Goal: Transaction & Acquisition: Purchase product/service

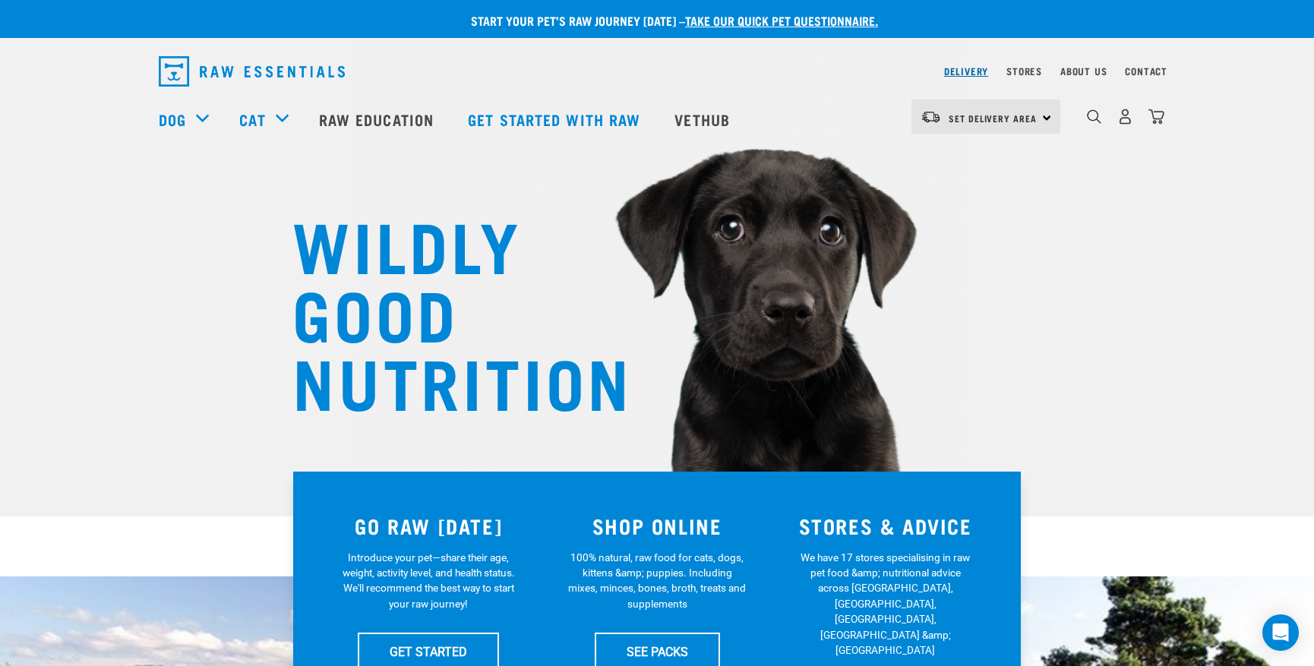
click at [951, 71] on link "Delivery" at bounding box center [966, 70] width 44 height 5
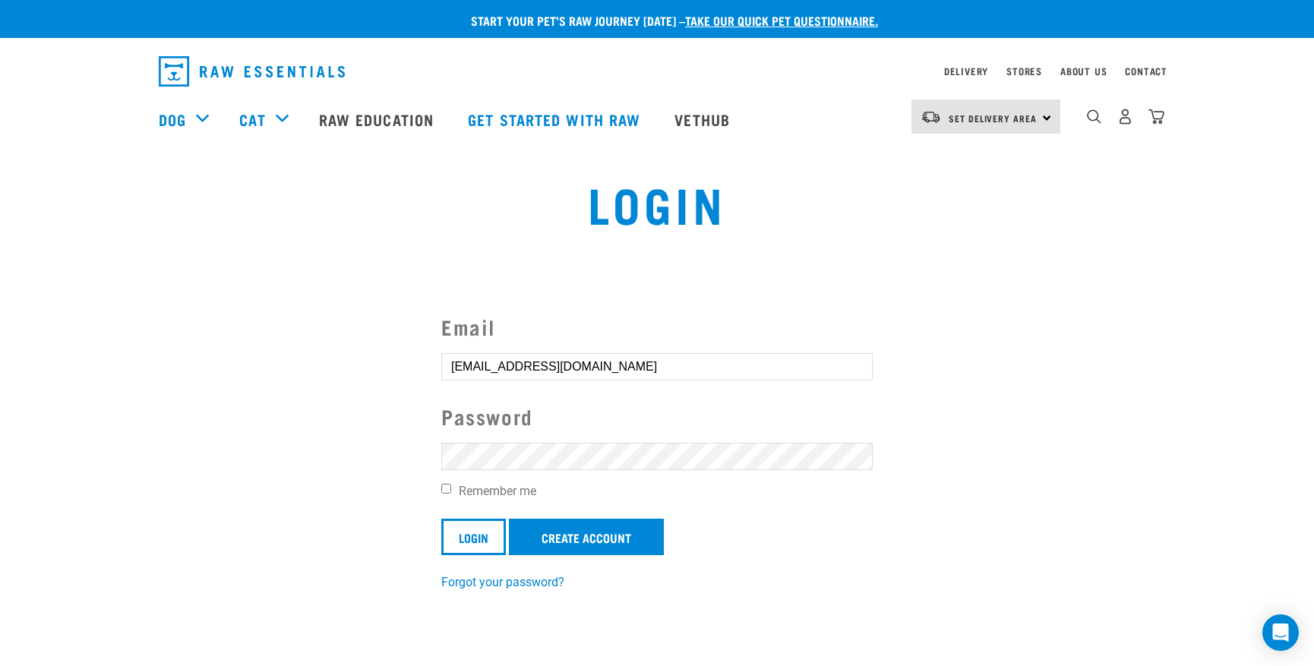
click at [446, 489] on input "Remember me" at bounding box center [446, 489] width 10 height 10
checkbox input "true"
click at [482, 531] on input "Login" at bounding box center [473, 537] width 65 height 36
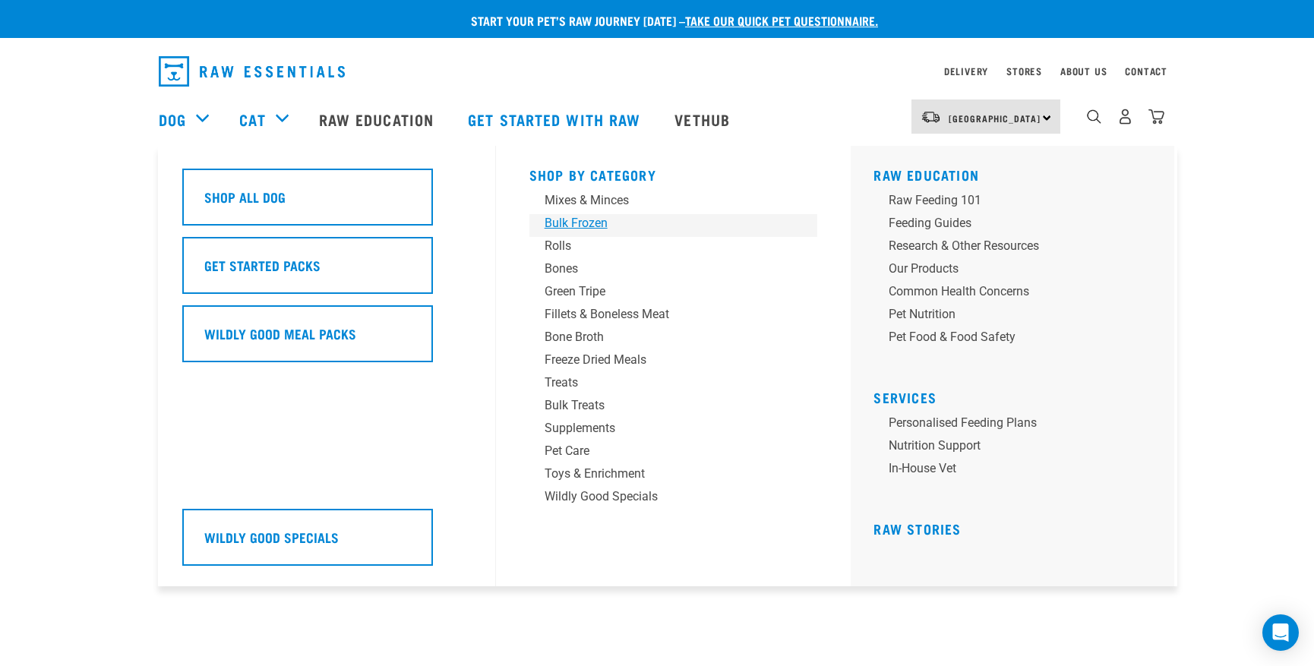
click at [589, 222] on div "Bulk Frozen" at bounding box center [663, 223] width 237 height 18
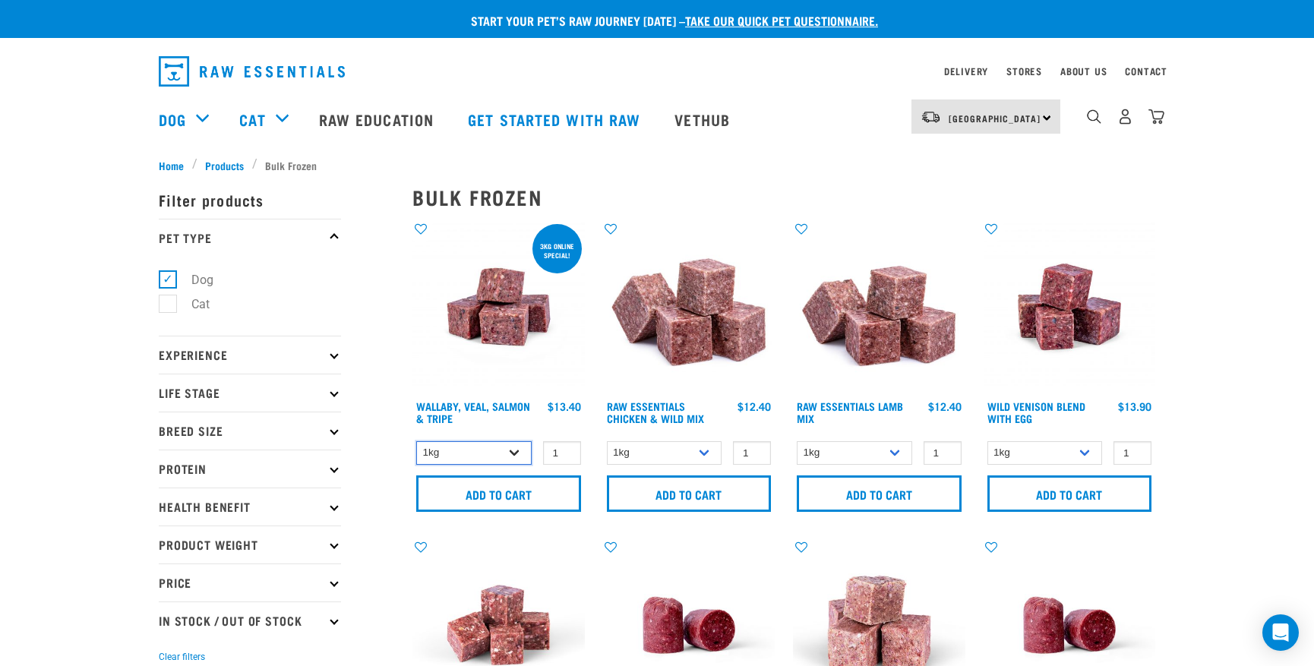
select select "45457"
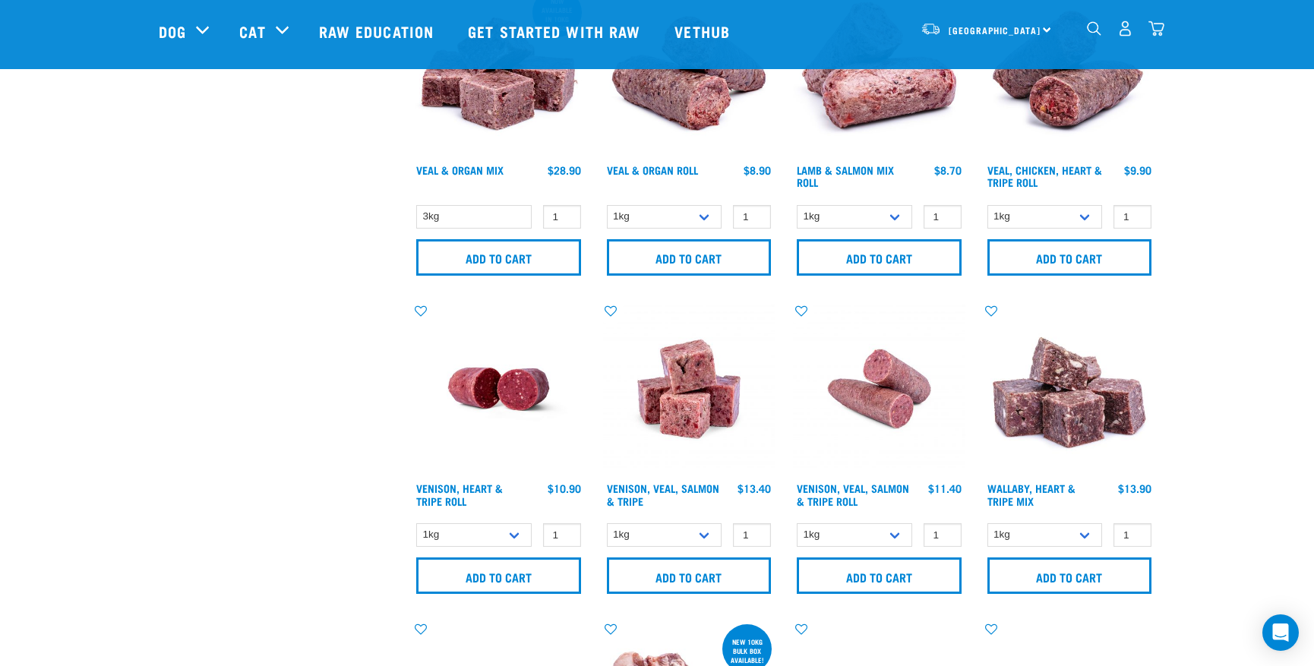
scroll to position [766, 0]
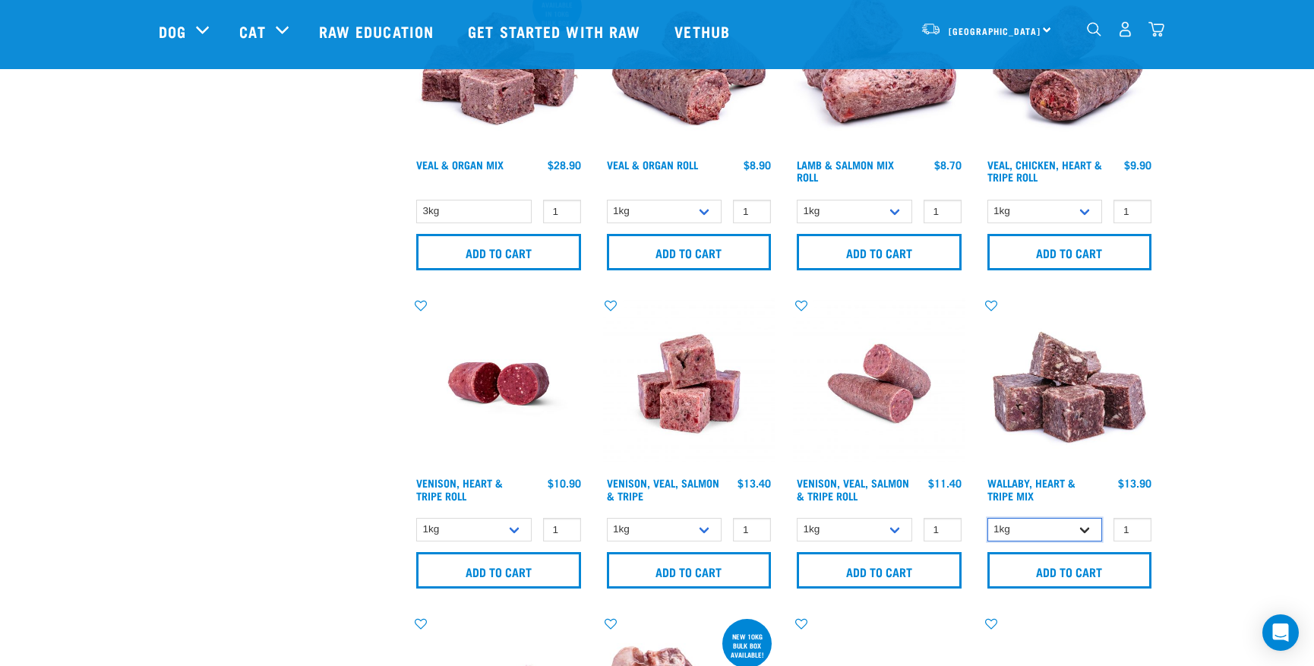
select select "953"
click at [1062, 570] on input "Add to cart" at bounding box center [1069, 570] width 165 height 36
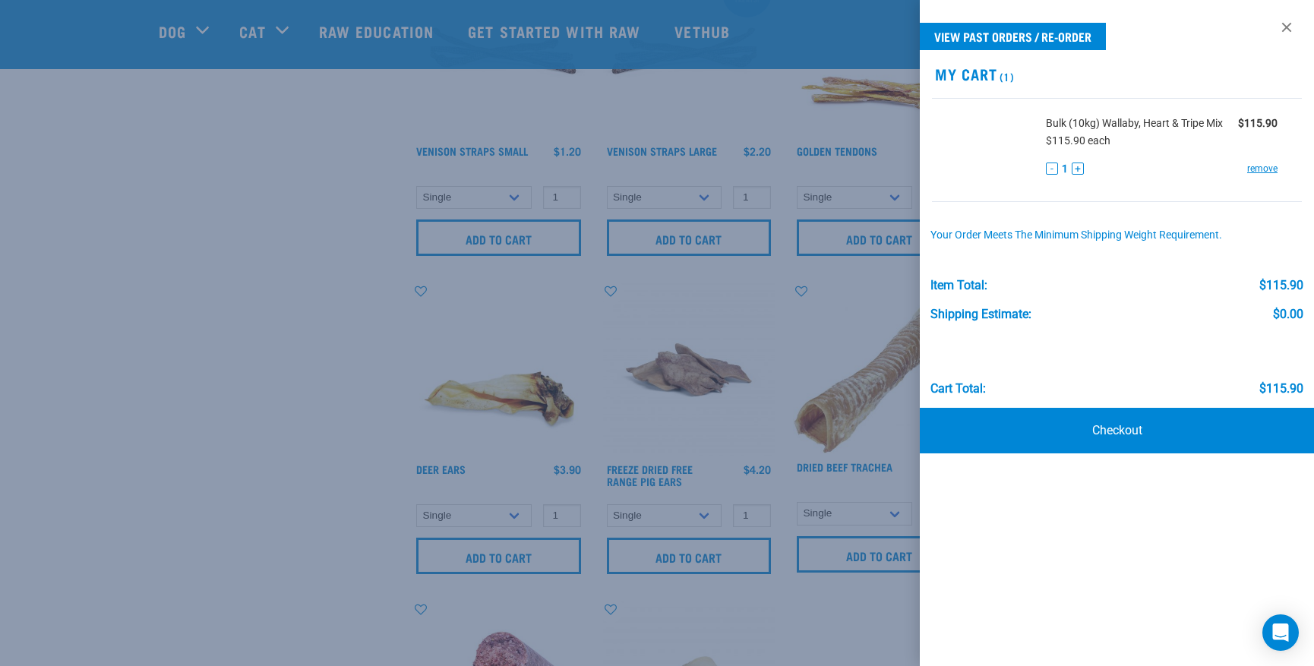
scroll to position [1736, 0]
click at [876, 622] on div at bounding box center [657, 333] width 1314 height 666
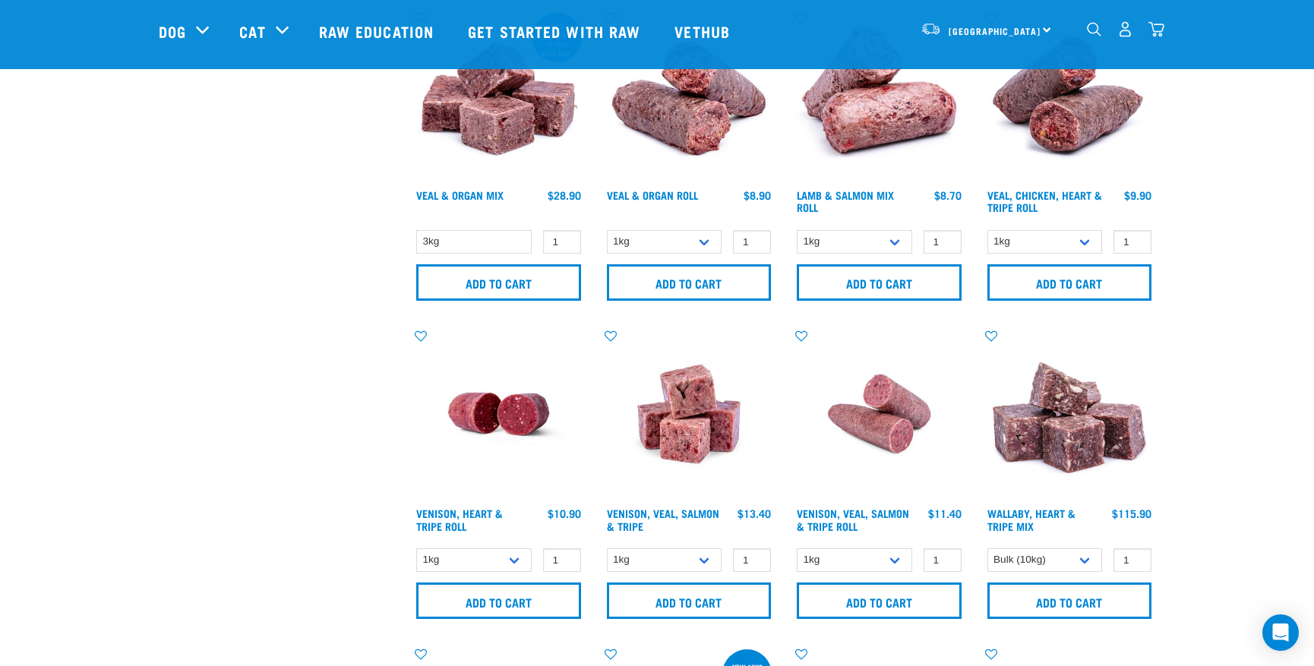
scroll to position [737, 0]
click at [497, 406] on img at bounding box center [498, 413] width 172 height 172
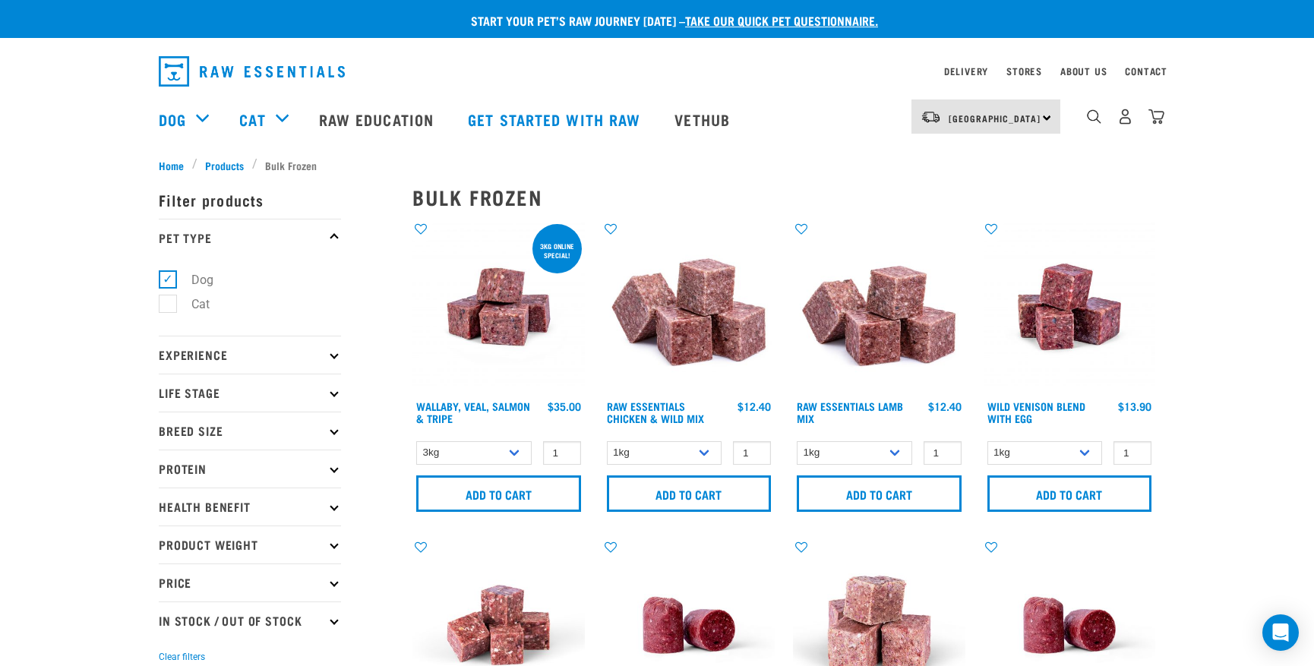
select select "953"
select select "50722"
click at [1075, 491] on input "Add to cart" at bounding box center [1069, 493] width 165 height 36
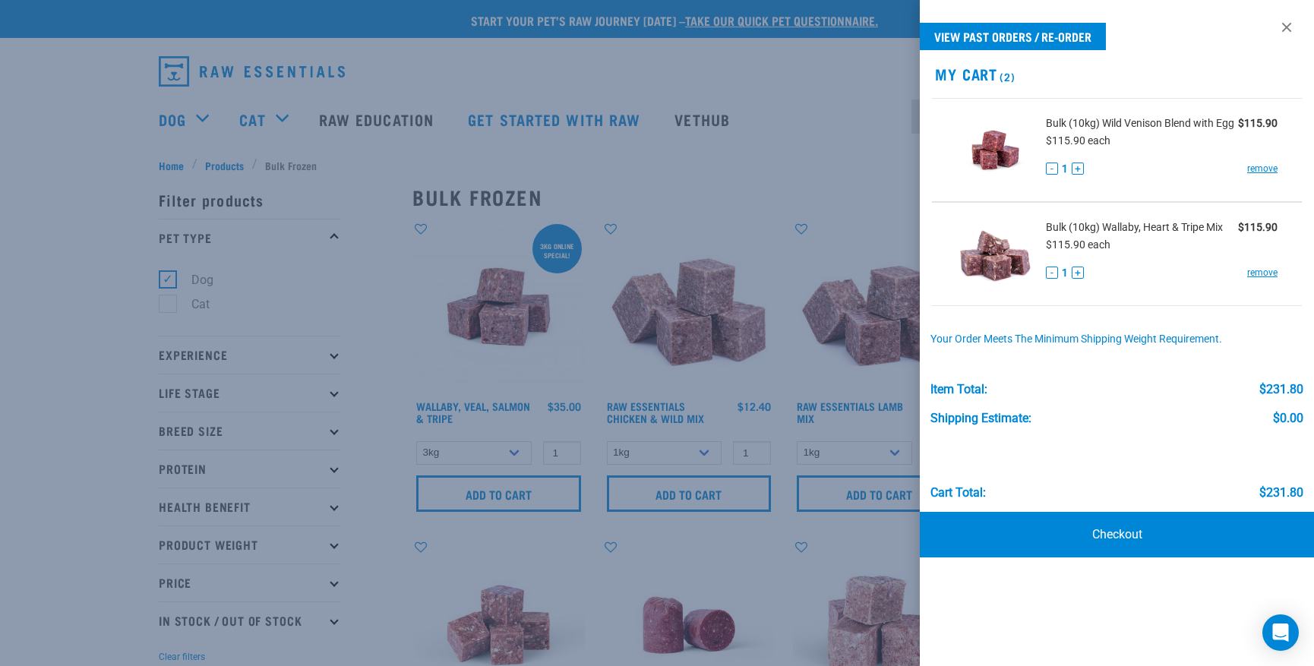
click at [79, 363] on div at bounding box center [657, 333] width 1314 height 666
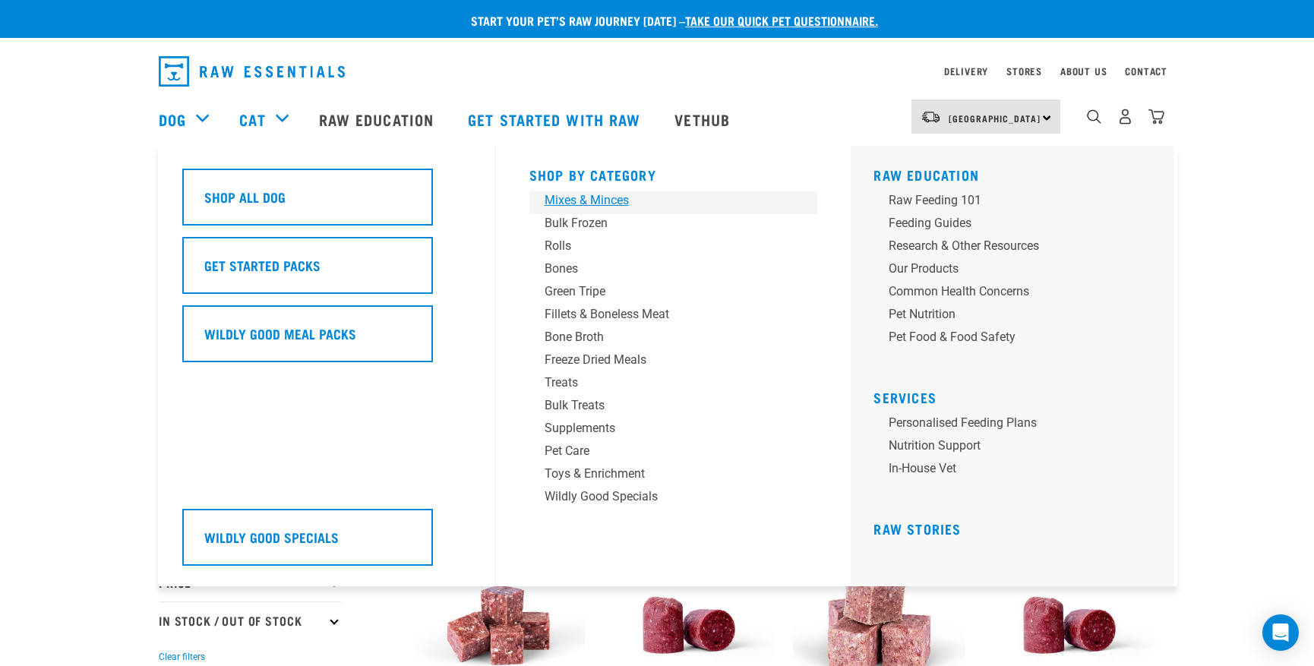
click at [560, 199] on div "Mixes & Minces" at bounding box center [663, 200] width 237 height 18
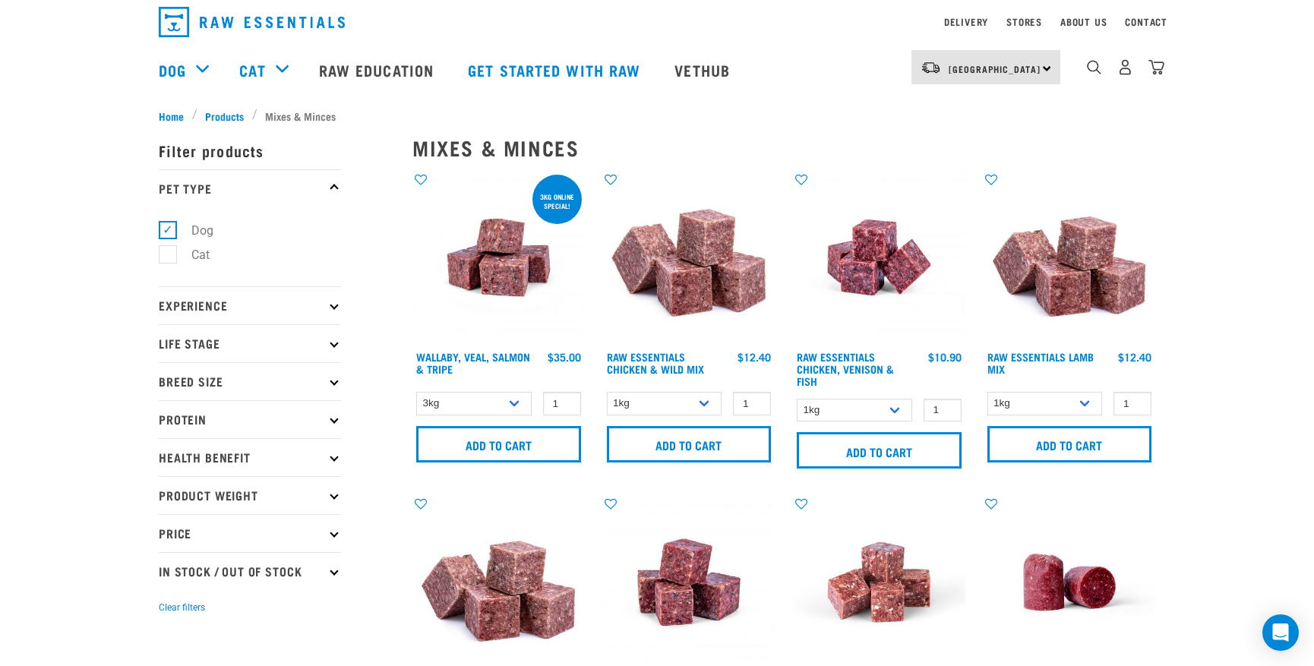
scroll to position [52, 0]
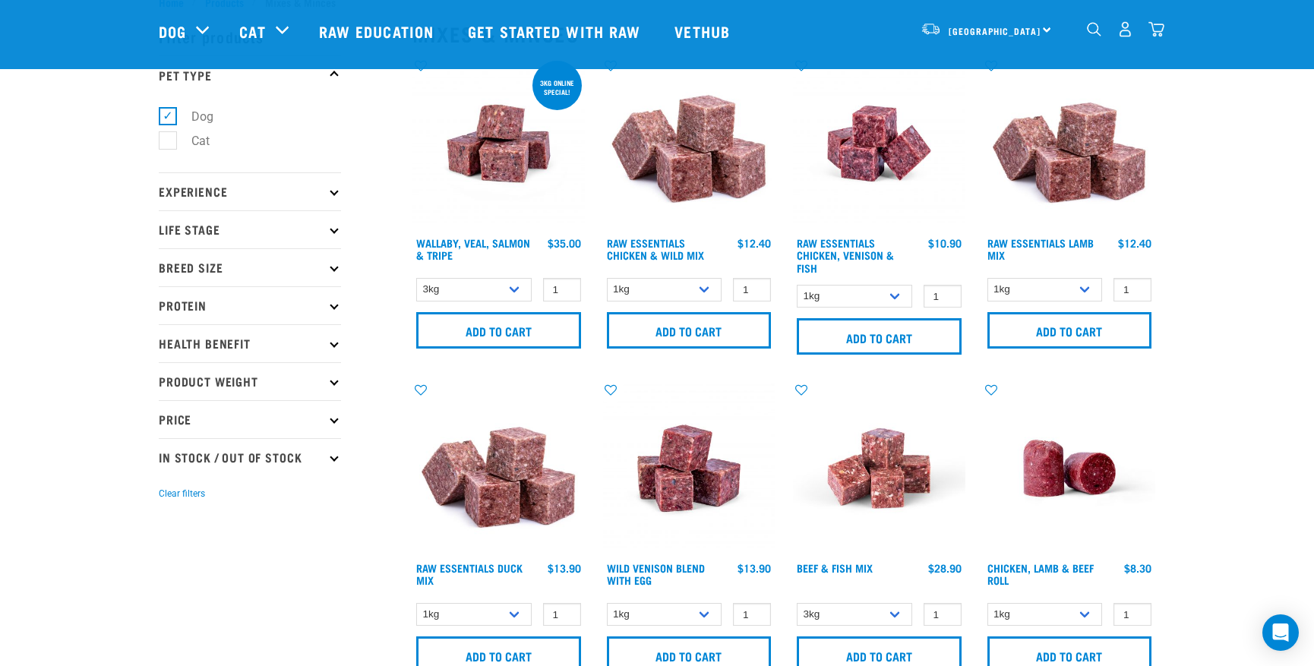
click at [333, 306] on icon at bounding box center [334, 305] width 8 height 8
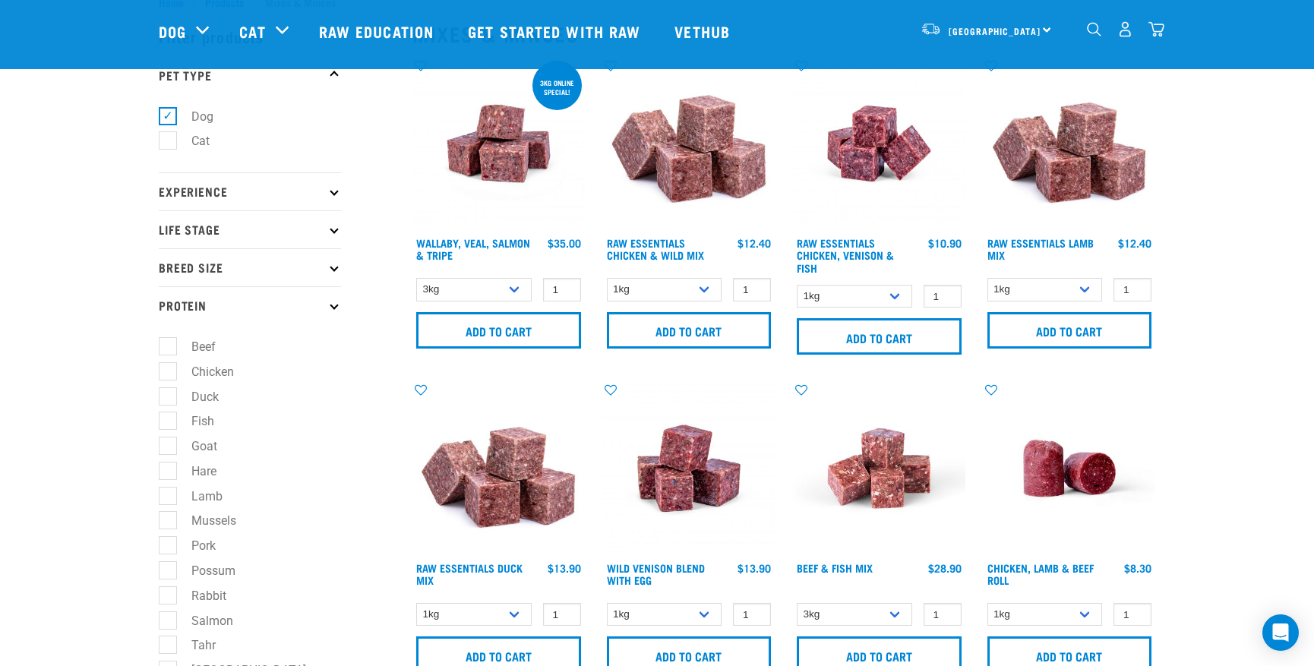
click at [168, 469] on label "Hare" at bounding box center [194, 471] width 55 height 19
click at [168, 469] on input "Hare" at bounding box center [164, 468] width 10 height 10
checkbox input "true"
click at [167, 522] on label "Mussels" at bounding box center [204, 520] width 75 height 19
click at [167, 522] on input "Mussels" at bounding box center [164, 518] width 10 height 10
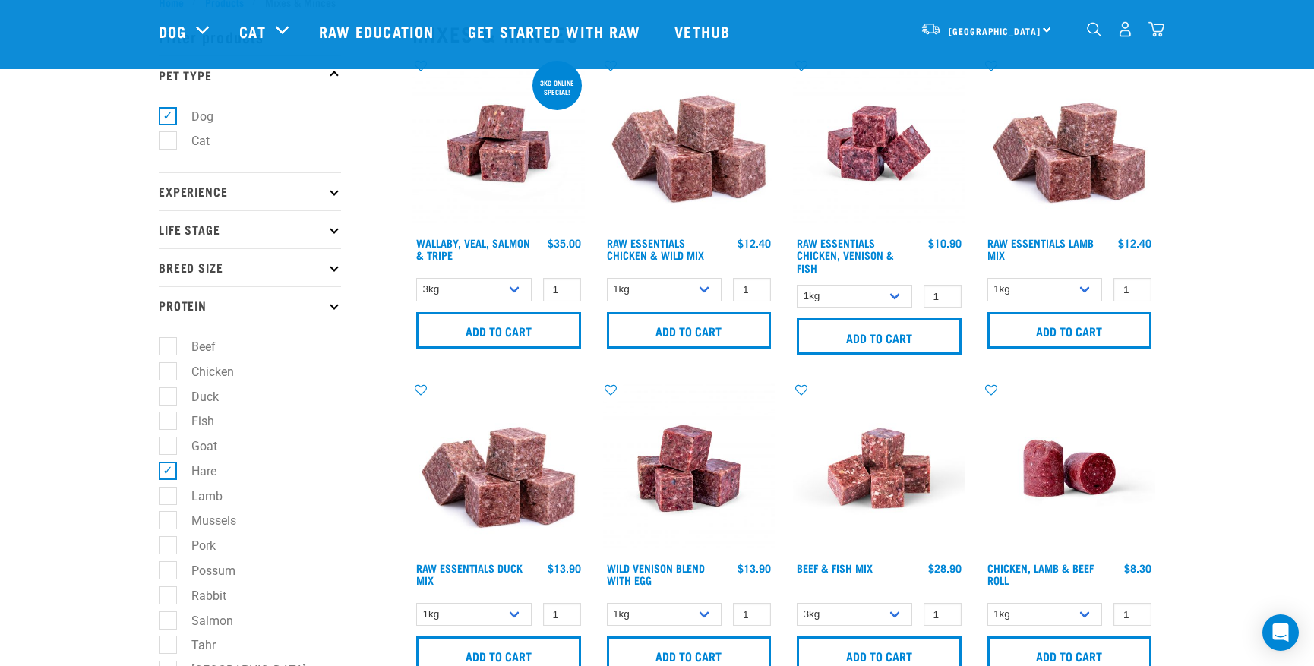
checkbox input "true"
click at [167, 569] on label "Possum" at bounding box center [204, 570] width 74 height 19
click at [166, 569] on input "Possum" at bounding box center [164, 568] width 10 height 10
checkbox input "true"
click at [169, 595] on label "Rabbit" at bounding box center [199, 595] width 65 height 19
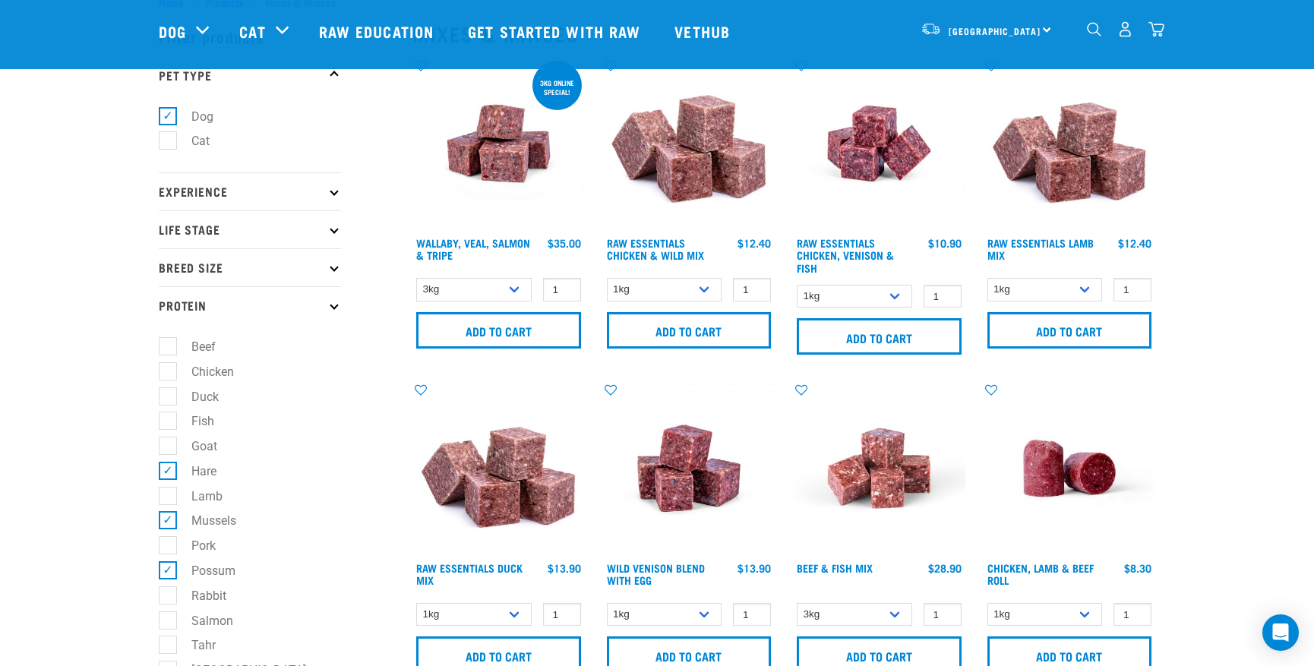
click at [169, 595] on input "Rabbit" at bounding box center [164, 593] width 10 height 10
checkbox input "true"
click at [167, 623] on label "Salmon" at bounding box center [203, 620] width 72 height 19
click at [167, 623] on input "Salmon" at bounding box center [164, 618] width 10 height 10
checkbox input "true"
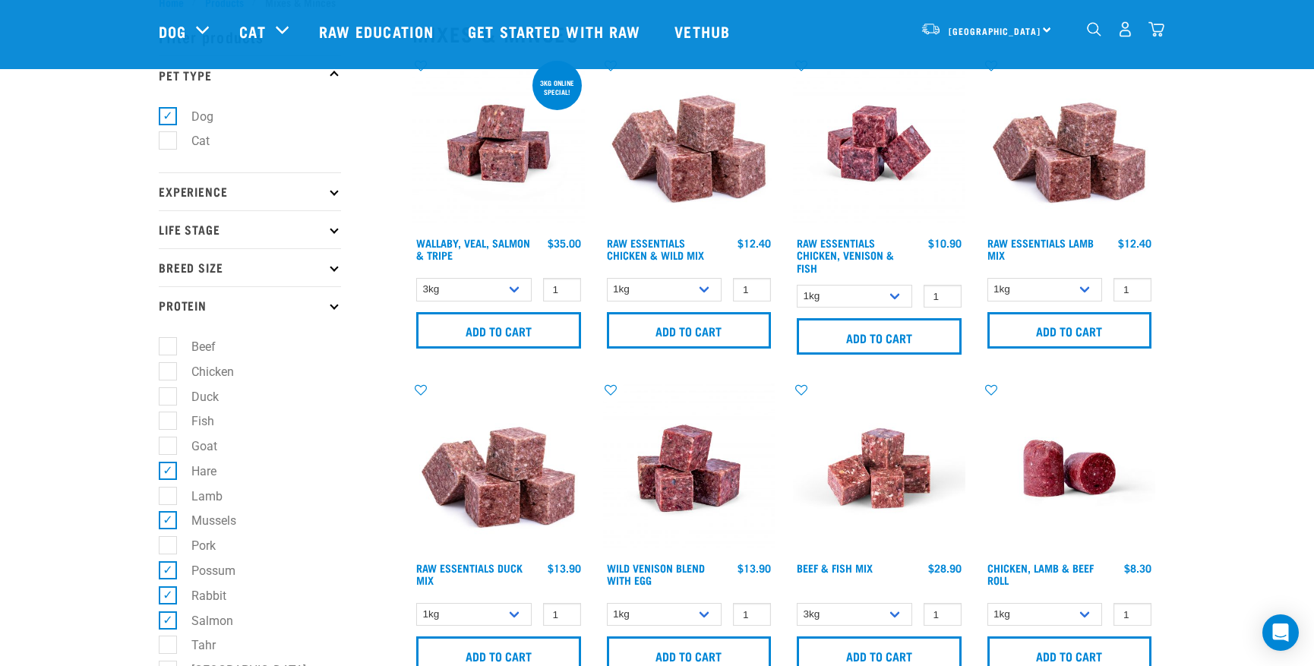
click at [169, 639] on label "Tahr" at bounding box center [194, 645] width 55 height 19
click at [169, 639] on input "Tahr" at bounding box center [164, 643] width 10 height 10
checkbox input "true"
click at [167, 661] on label "Turkey" at bounding box center [239, 670] width 145 height 19
click at [164, 662] on input "Turkey" at bounding box center [164, 667] width 10 height 10
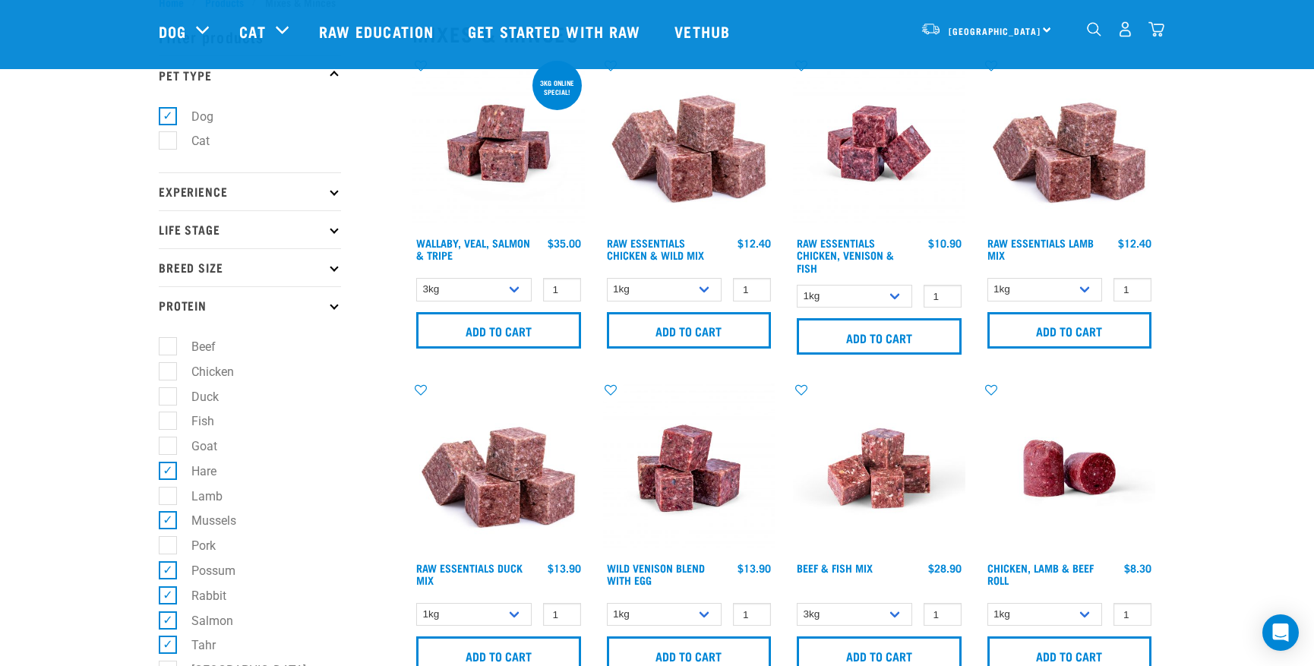
checkbox input "true"
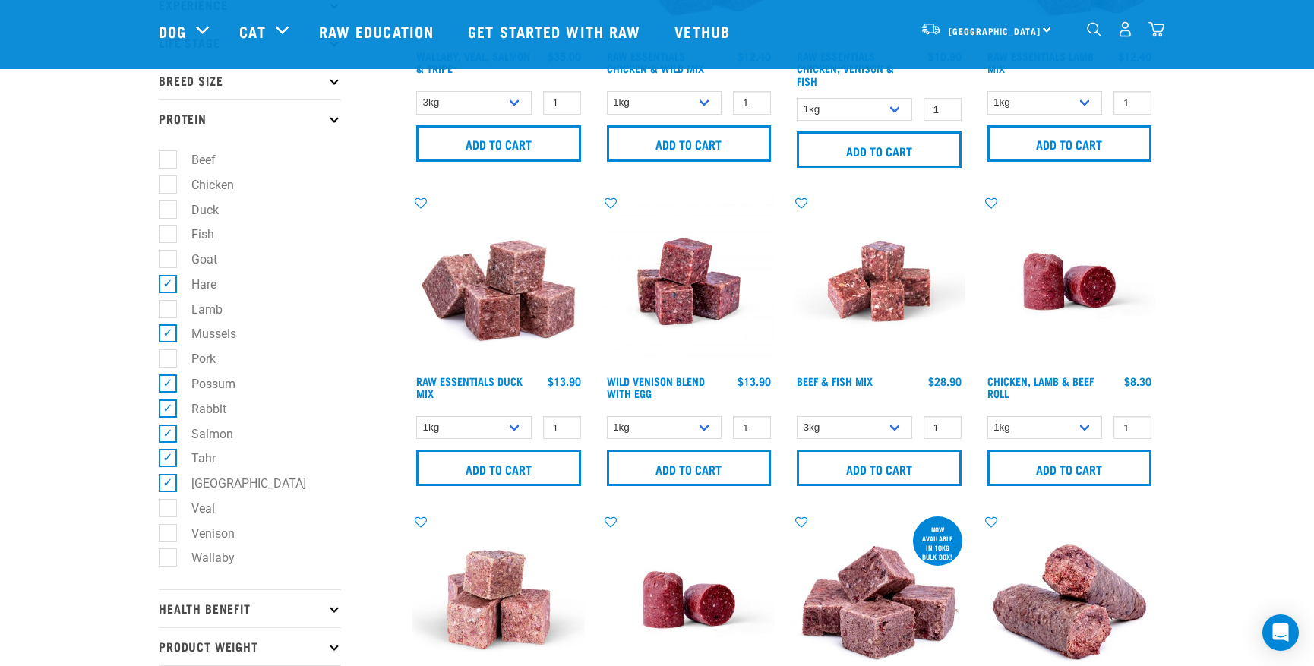
click at [167, 529] on label "Venison" at bounding box center [204, 533] width 74 height 19
click at [166, 529] on input "Venison" at bounding box center [164, 531] width 10 height 10
checkbox input "true"
click at [168, 557] on label "Wallaby" at bounding box center [204, 557] width 74 height 19
click at [168, 557] on input "Wallaby" at bounding box center [164, 556] width 10 height 10
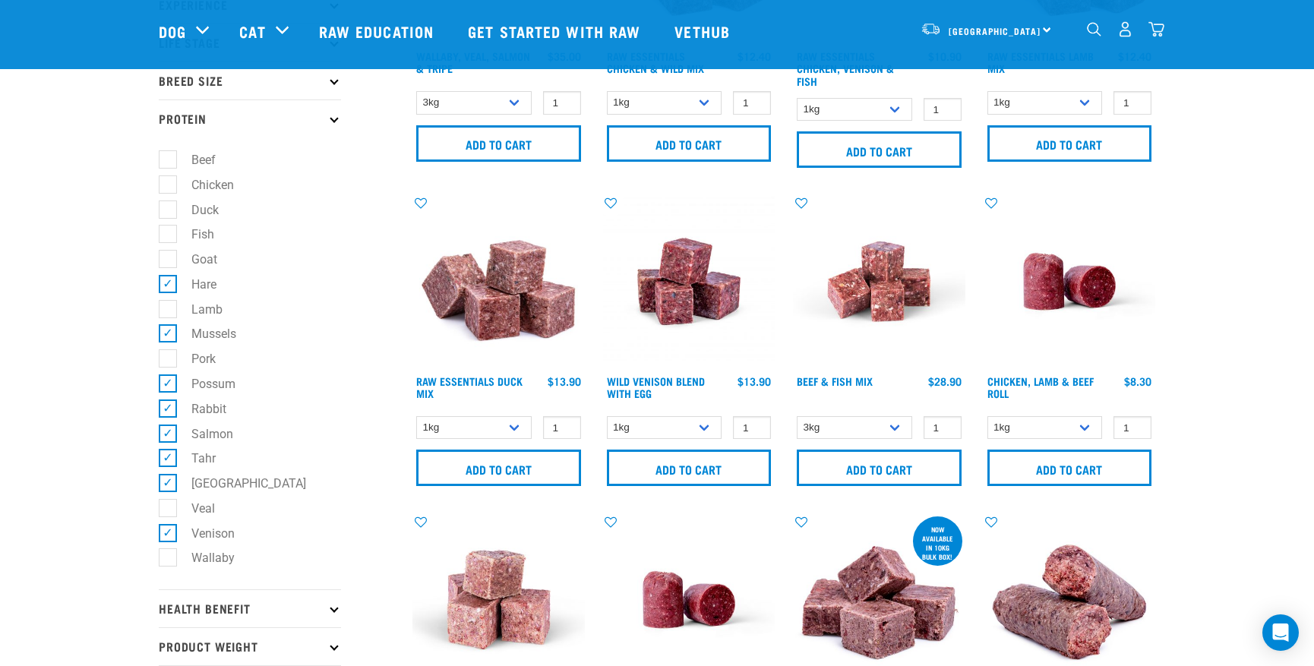
checkbox input "true"
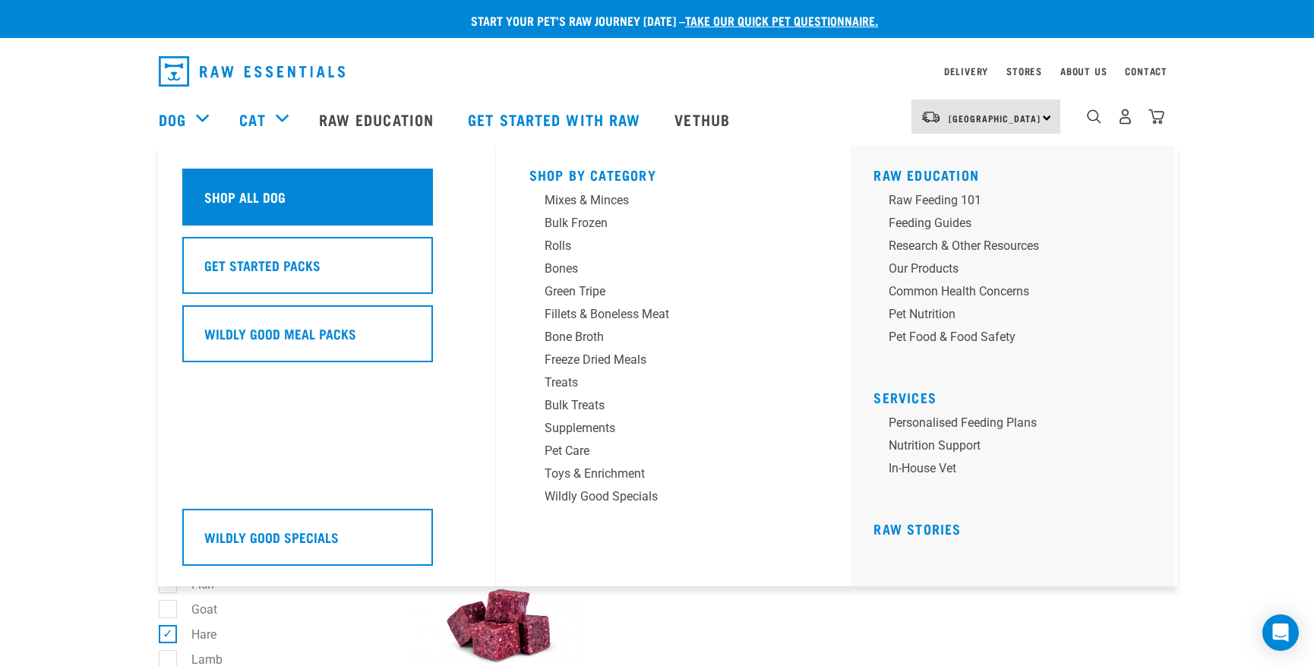
click at [254, 193] on div "Shop All Dog" at bounding box center [307, 197] width 251 height 57
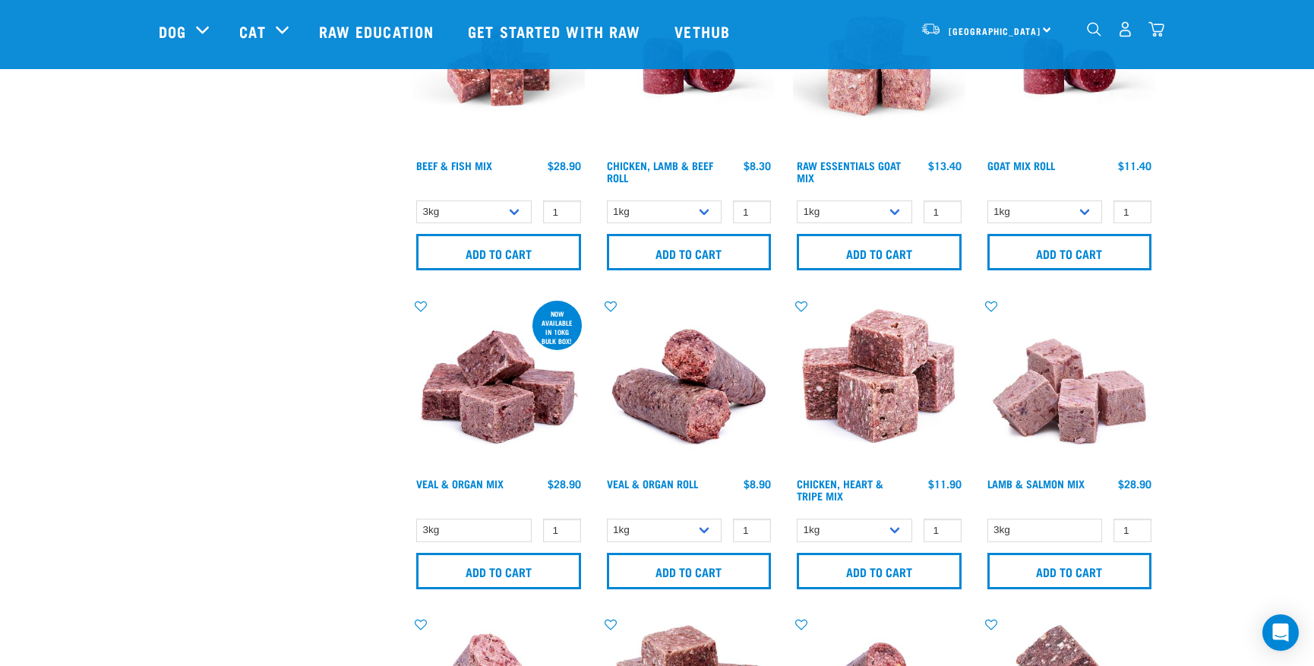
scroll to position [1410, 0]
click at [860, 162] on link "Raw Essentials Goat Mix" at bounding box center [849, 170] width 104 height 17
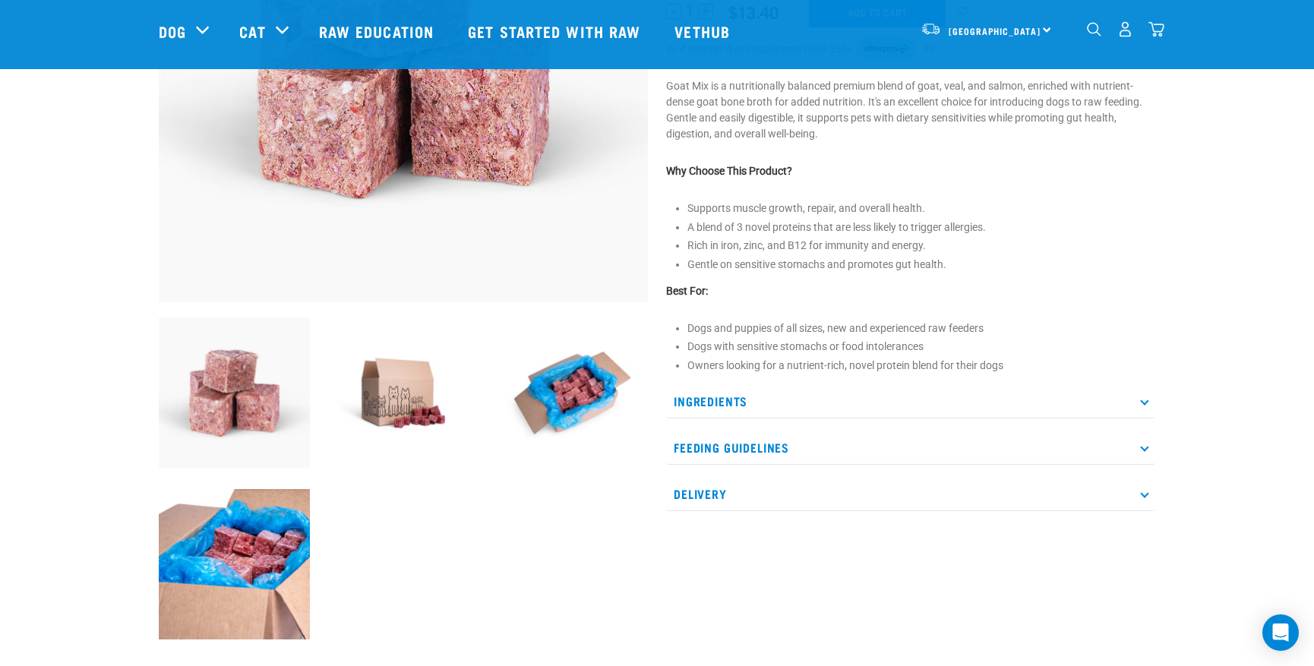
scroll to position [359, 0]
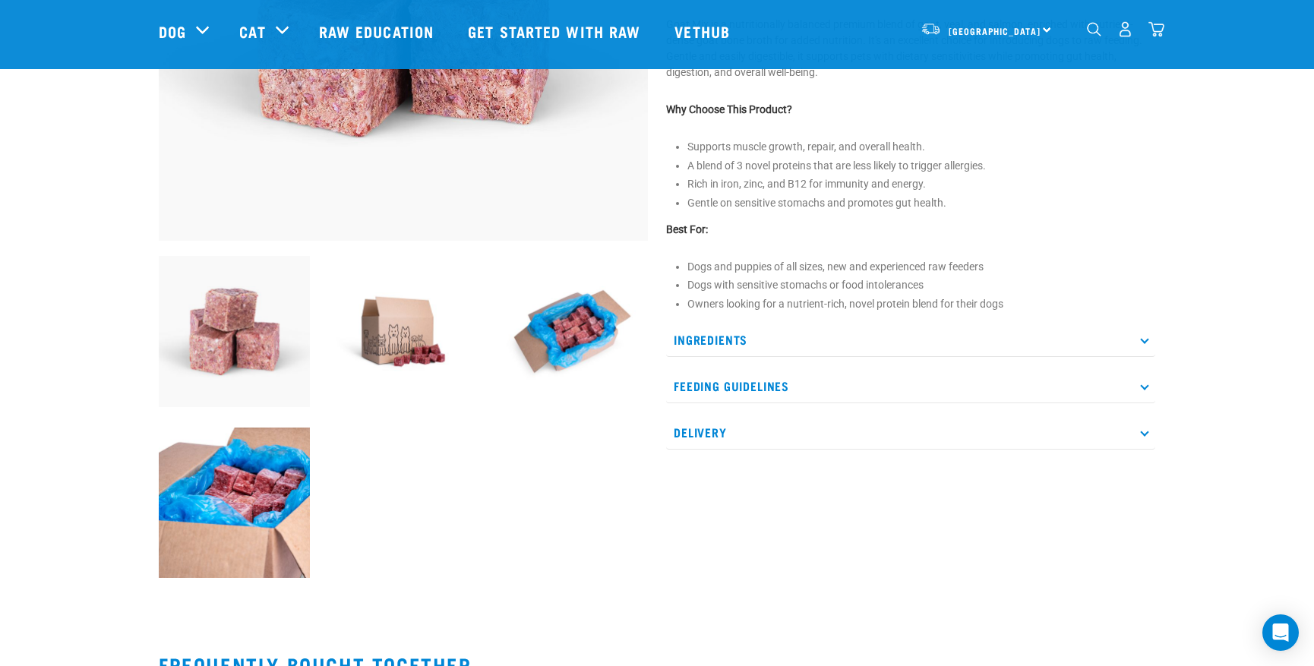
click at [1142, 339] on icon at bounding box center [1144, 339] width 8 height 8
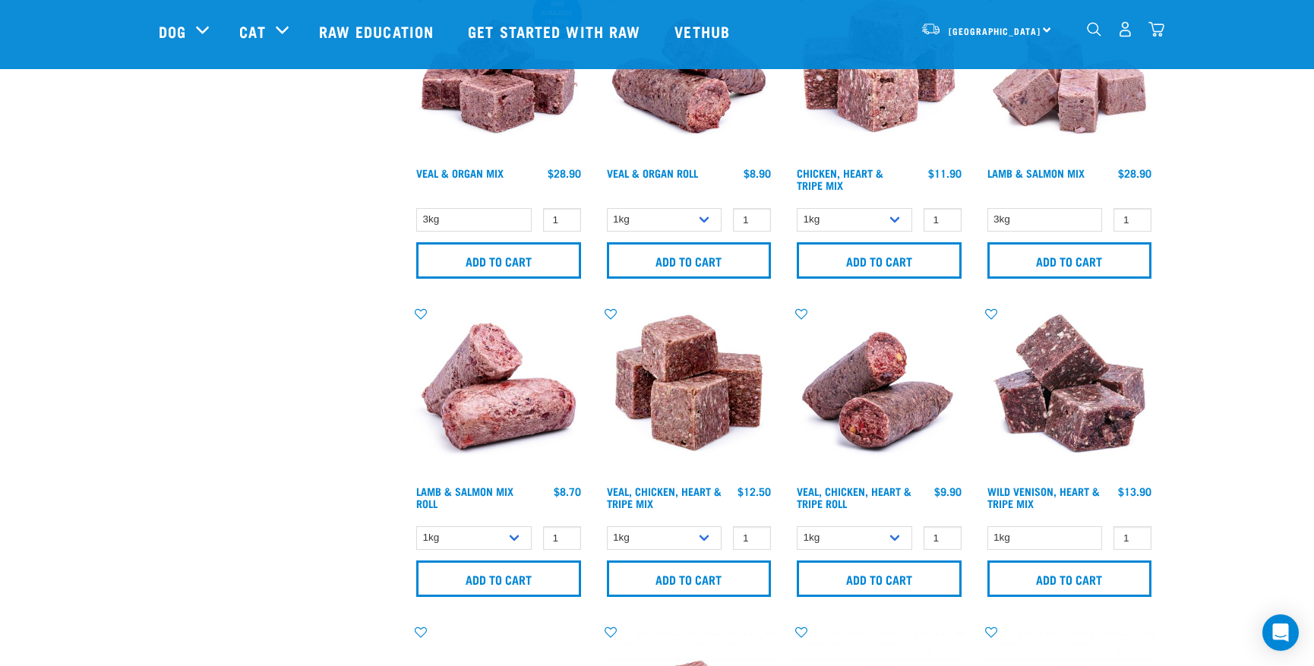
scroll to position [1726, 0]
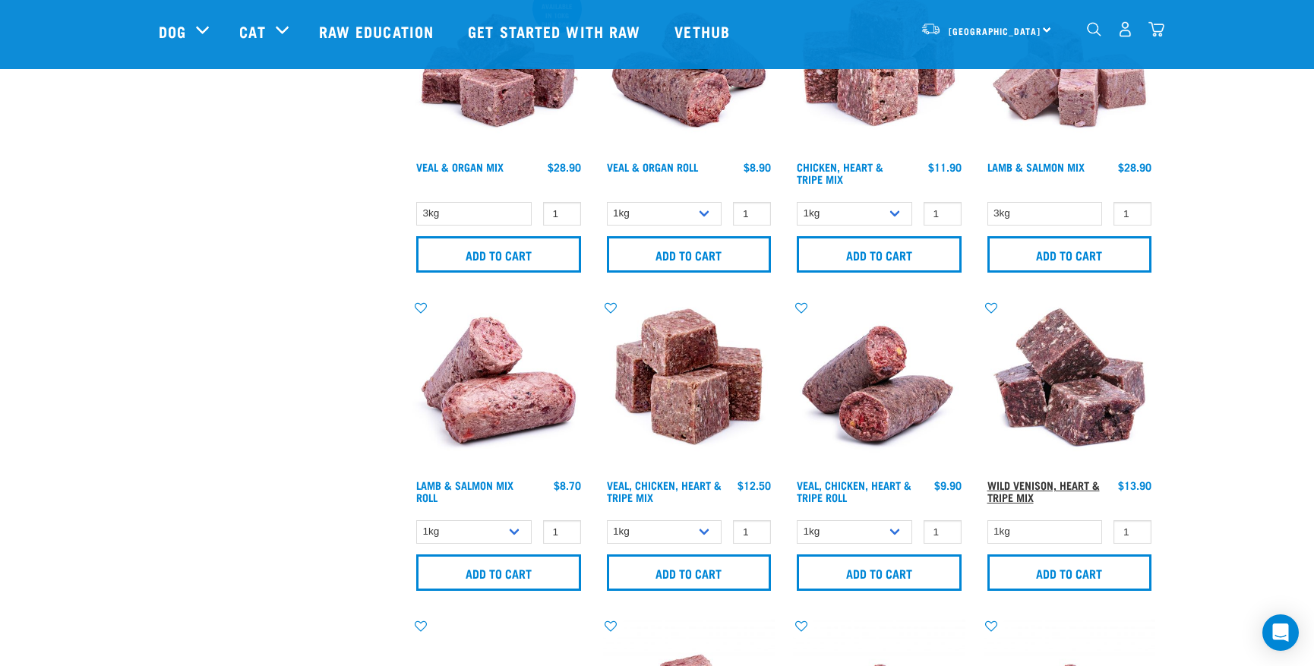
click at [1031, 482] on link "Wild Venison, Heart & Tripe Mix" at bounding box center [1043, 490] width 112 height 17
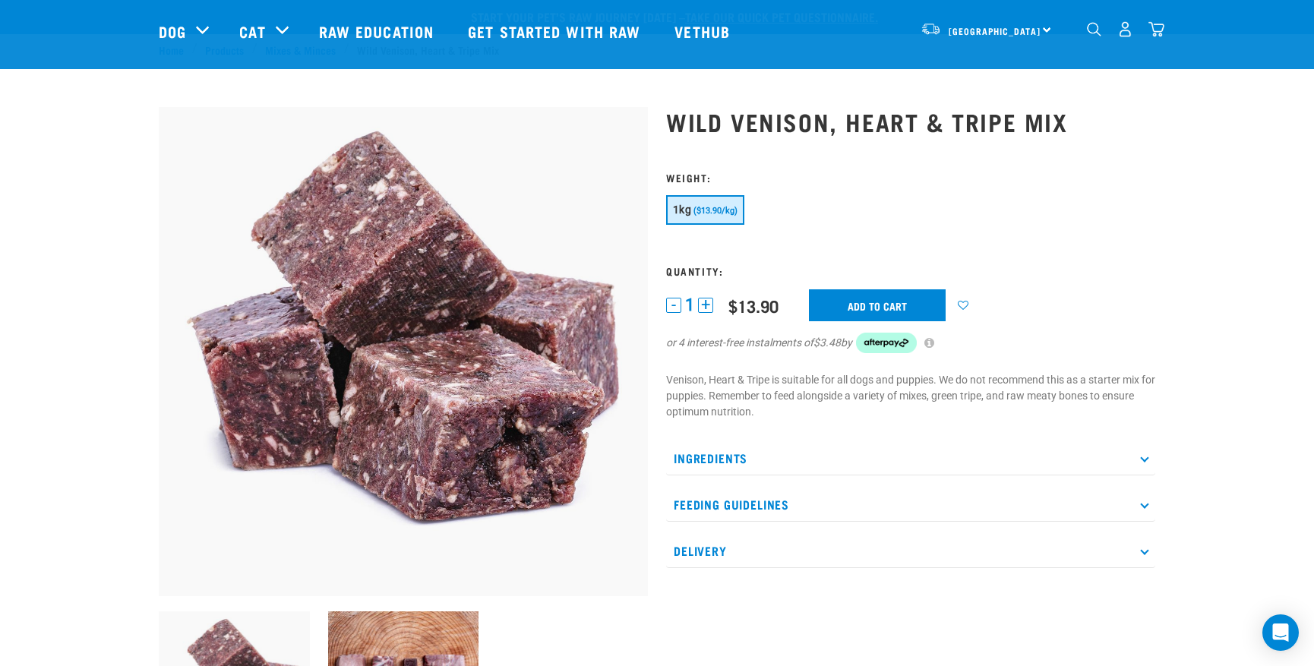
scroll to position [232, 0]
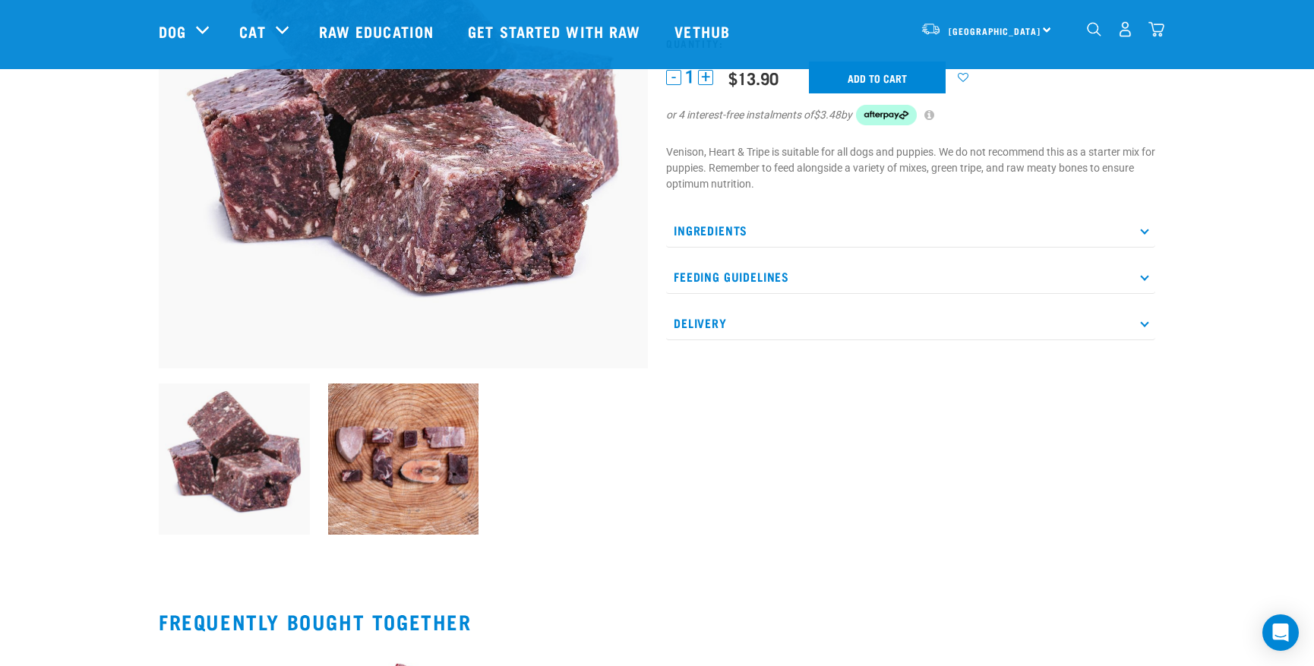
click at [1142, 235] on p "Ingredients" at bounding box center [910, 230] width 489 height 34
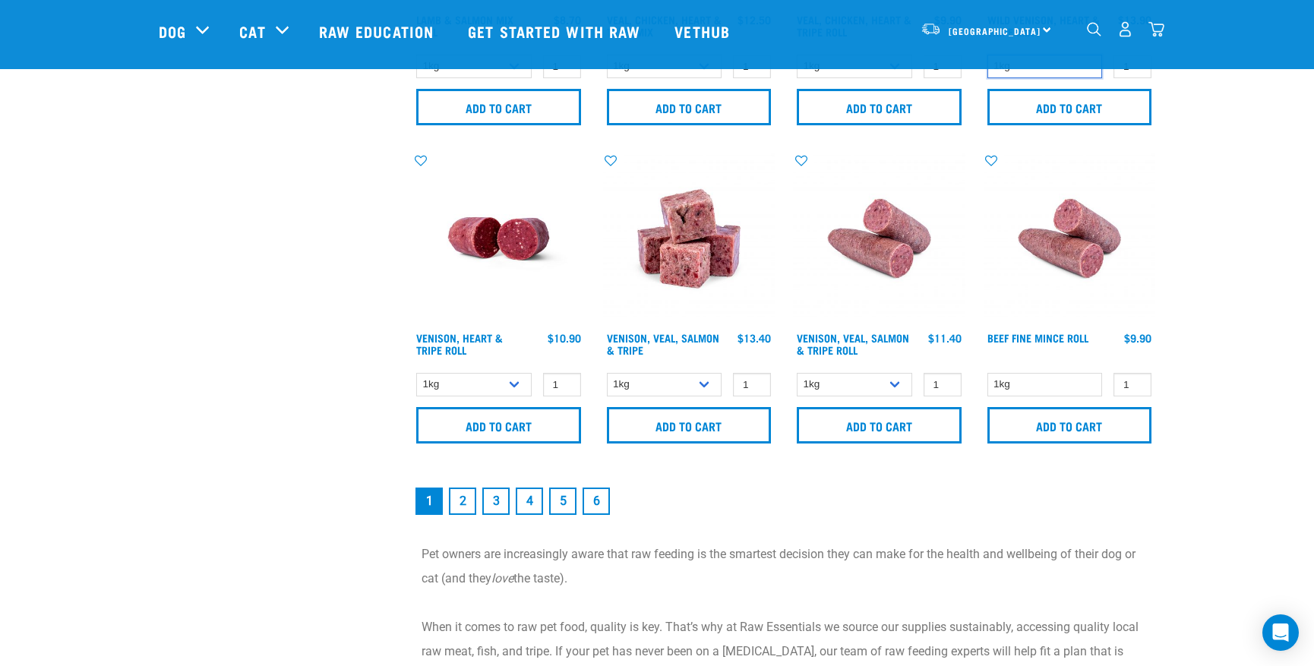
scroll to position [2193, 0]
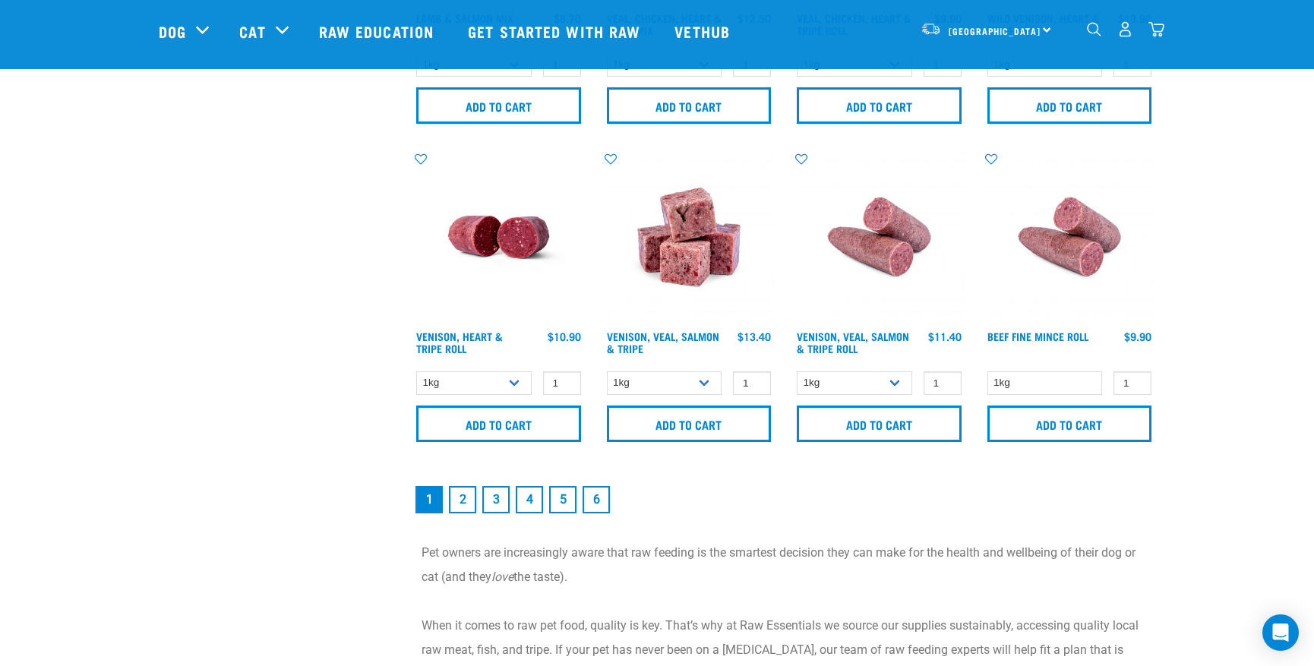
click at [460, 503] on link "2" at bounding box center [462, 499] width 27 height 27
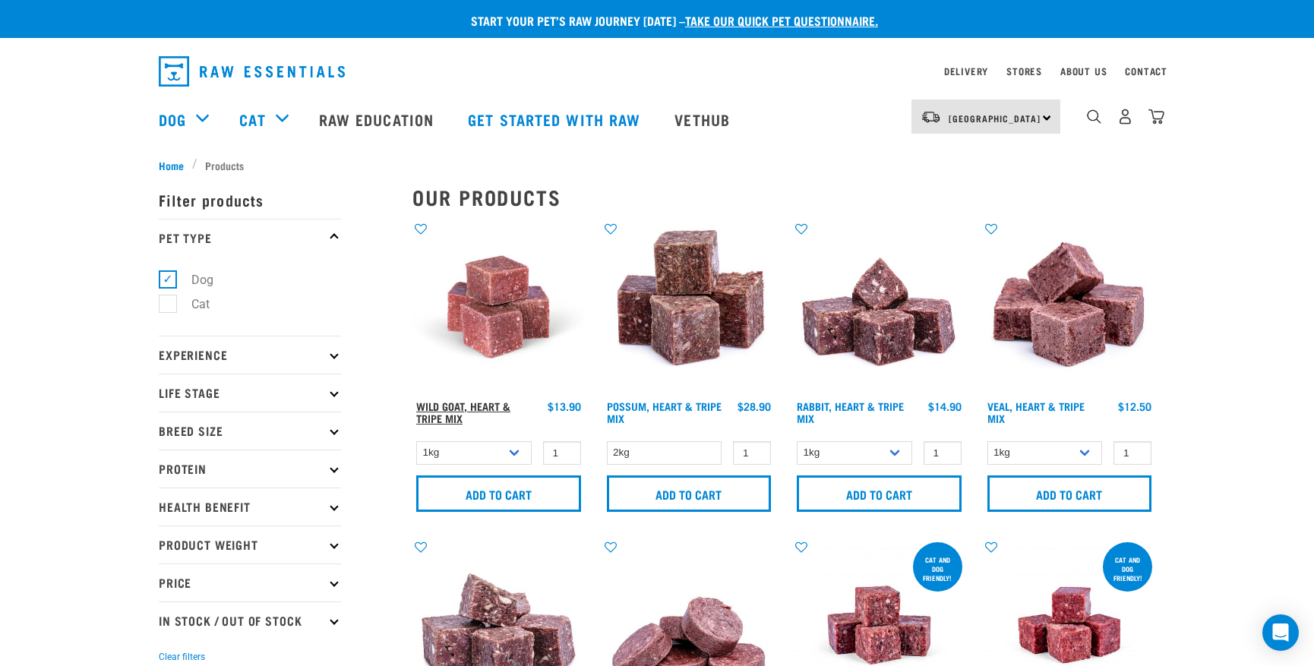
click at [447, 409] on link "Wild Goat, Heart & Tripe Mix" at bounding box center [463, 411] width 94 height 17
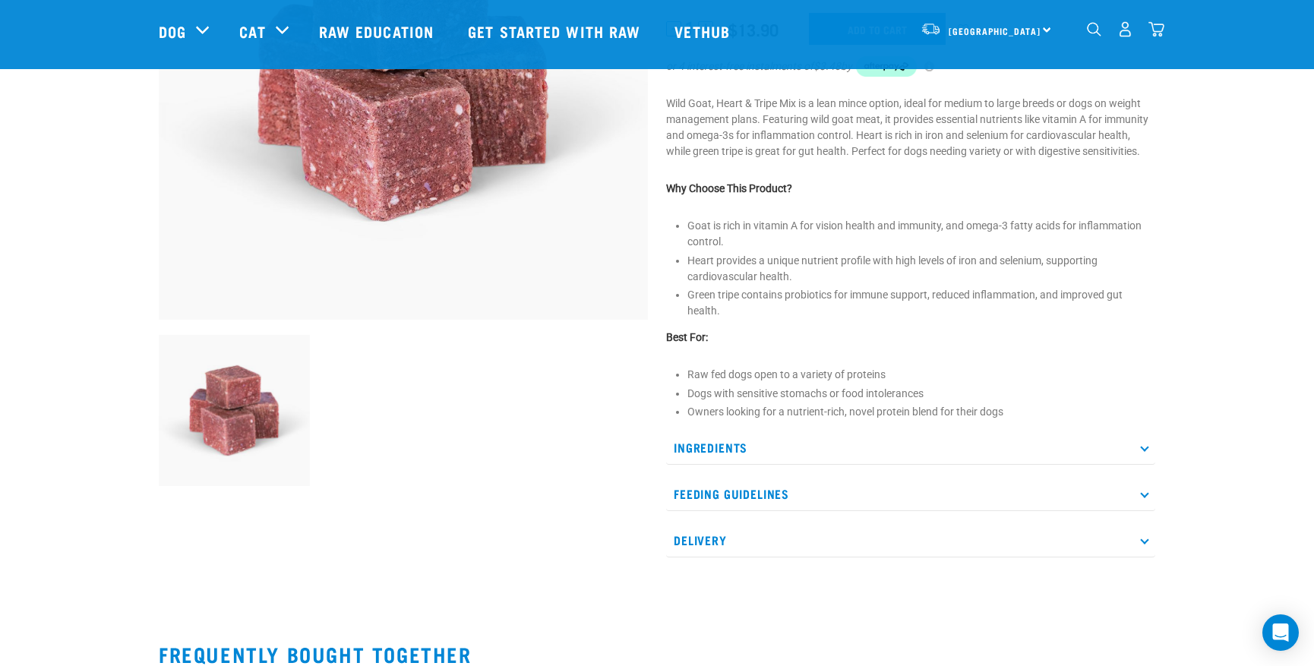
scroll to position [296, 0]
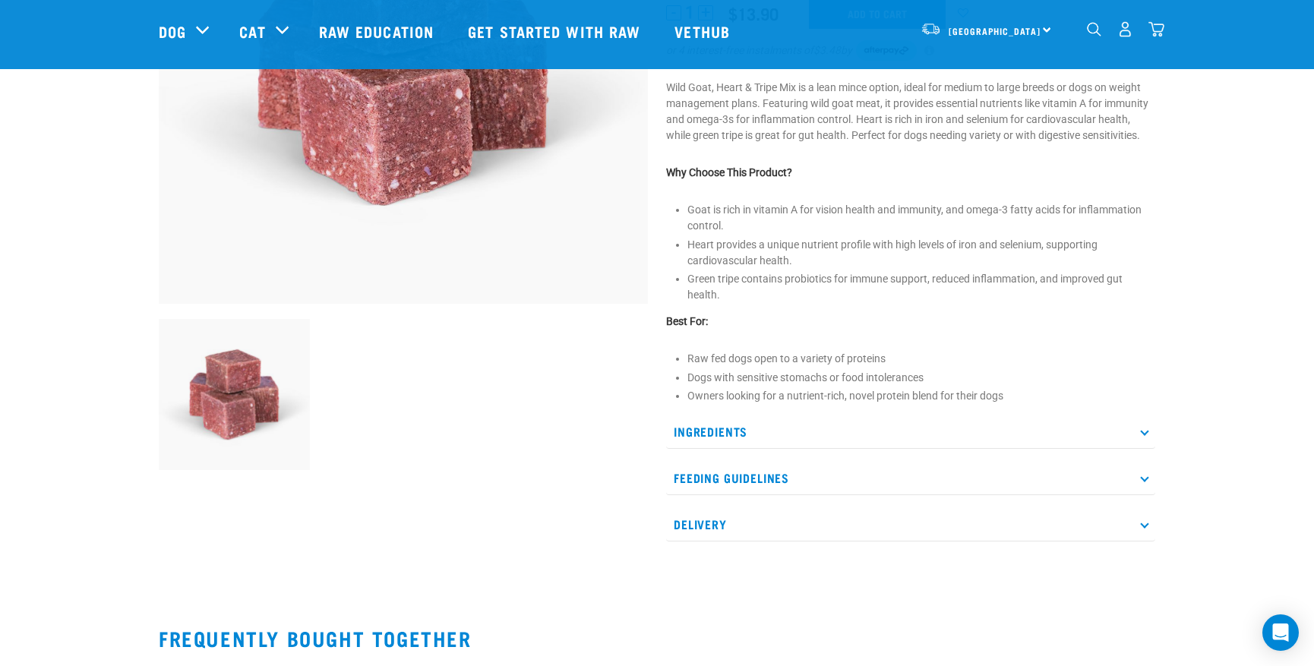
click at [1141, 431] on icon at bounding box center [1144, 432] width 8 height 8
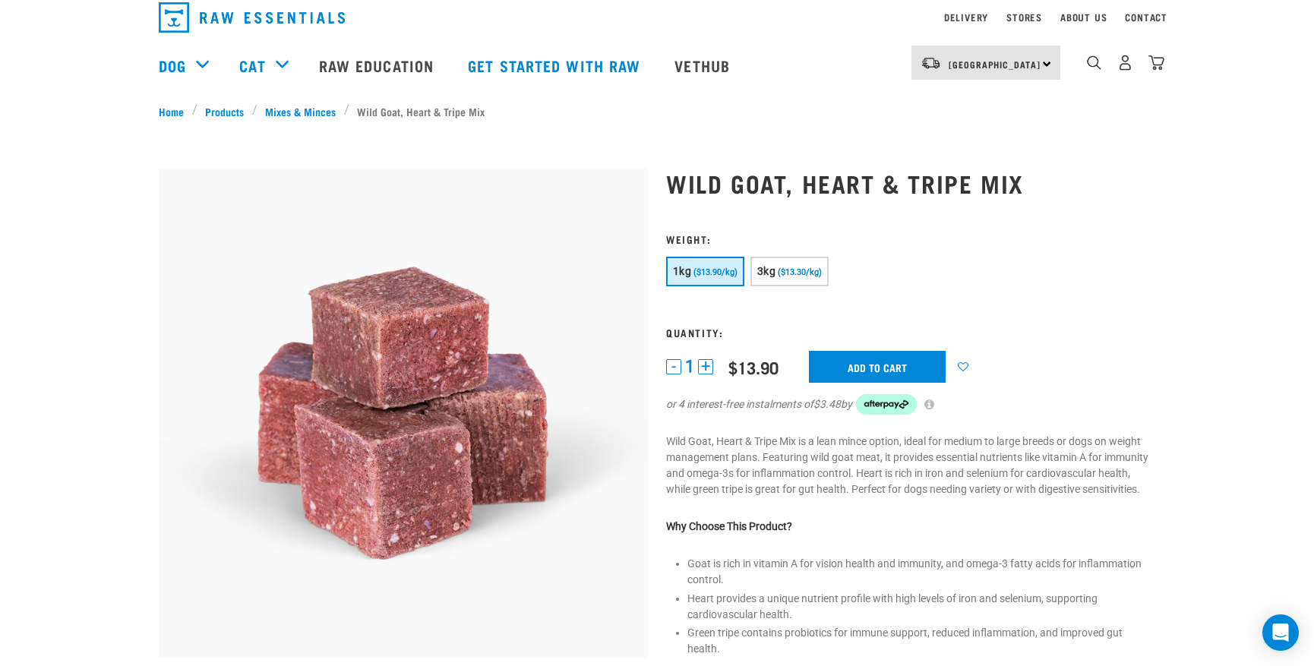
scroll to position [8, 0]
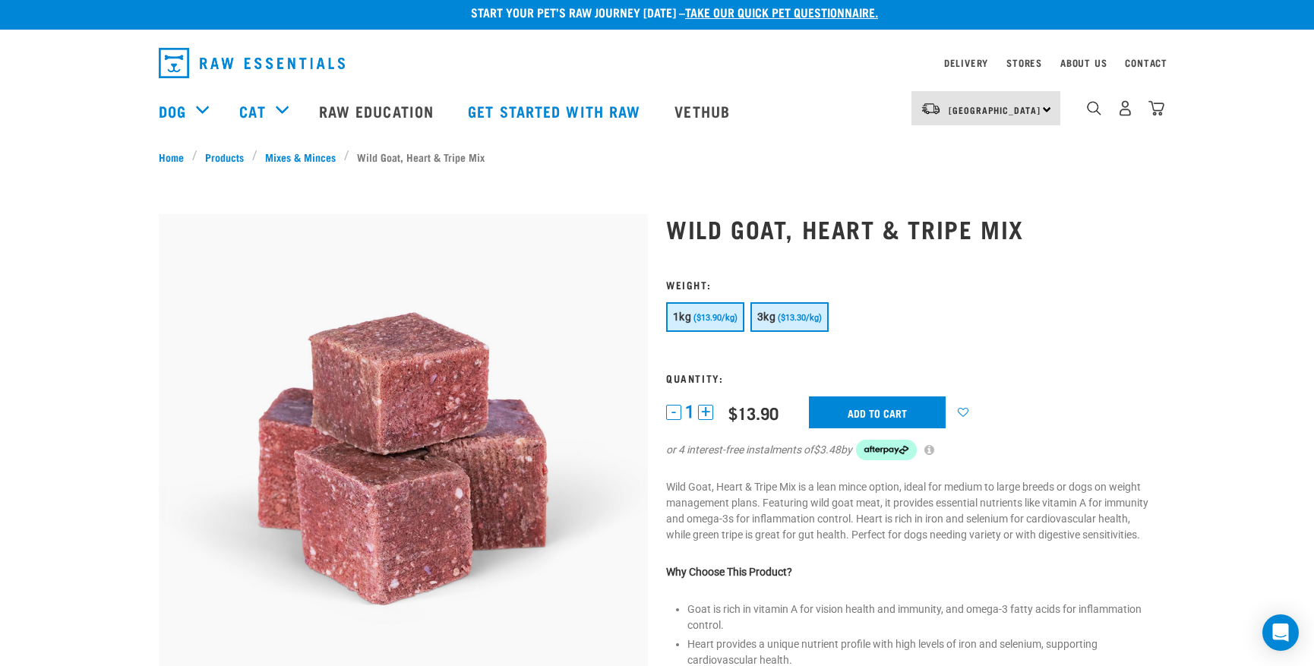
click at [807, 302] on button "3kg ($13.30/kg)" at bounding box center [789, 317] width 78 height 30
click at [855, 405] on input "Add to cart" at bounding box center [877, 412] width 137 height 32
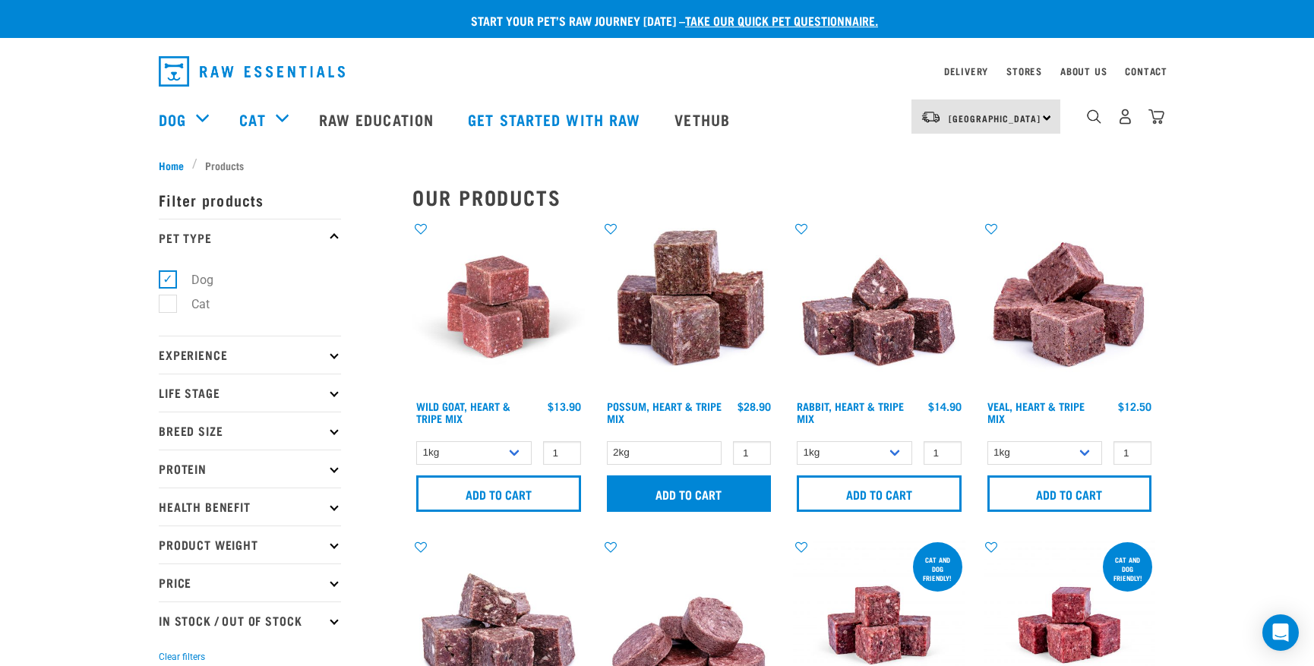
click at [688, 491] on input "Add to cart" at bounding box center [689, 493] width 165 height 36
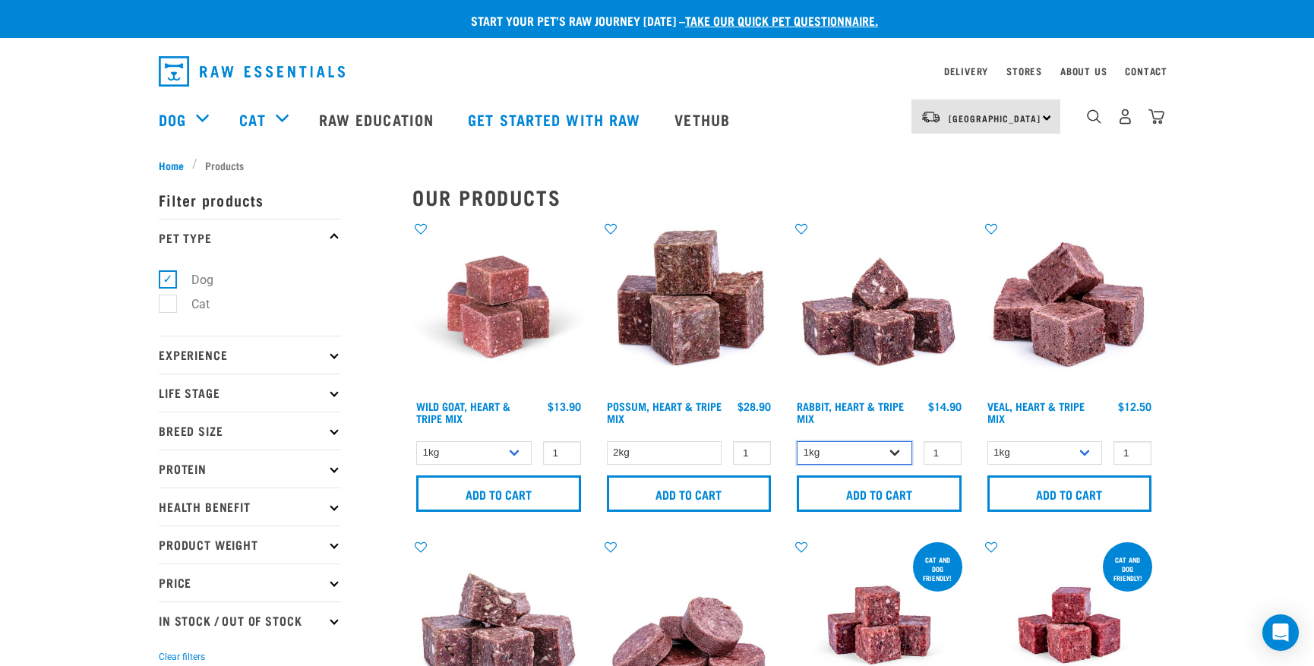
select select "706"
click at [860, 496] on input "Add to cart" at bounding box center [879, 493] width 165 height 36
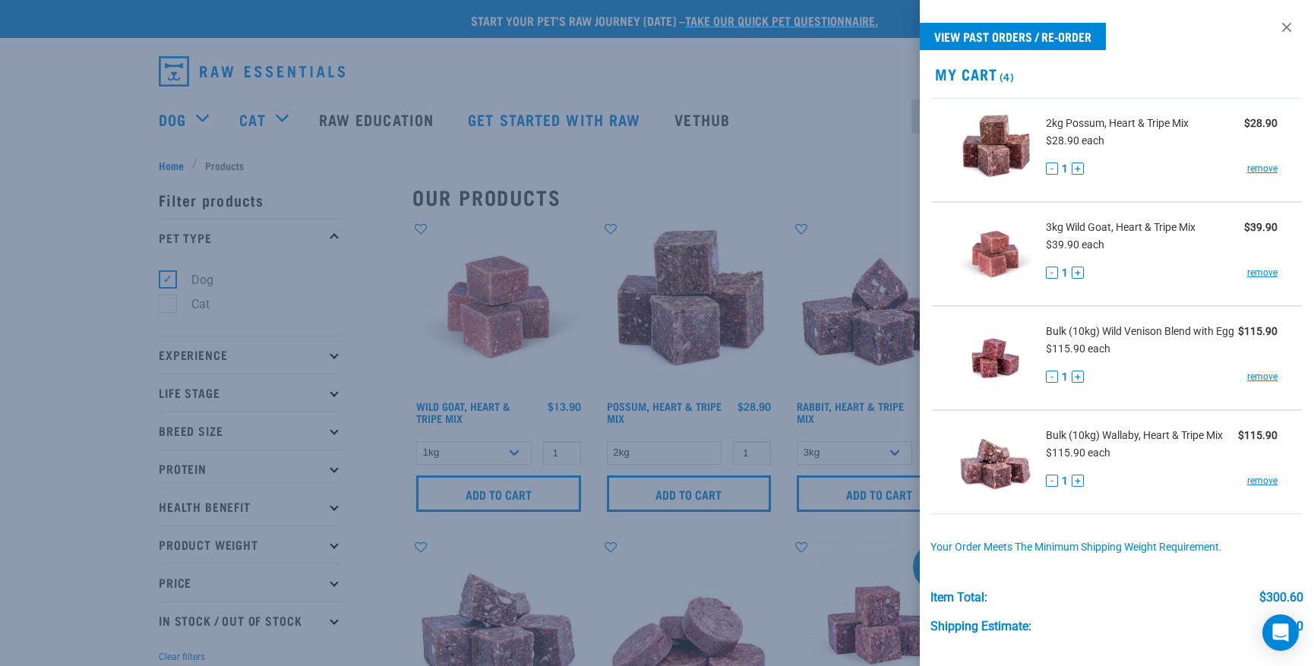
click at [769, 585] on div at bounding box center [657, 333] width 1314 height 666
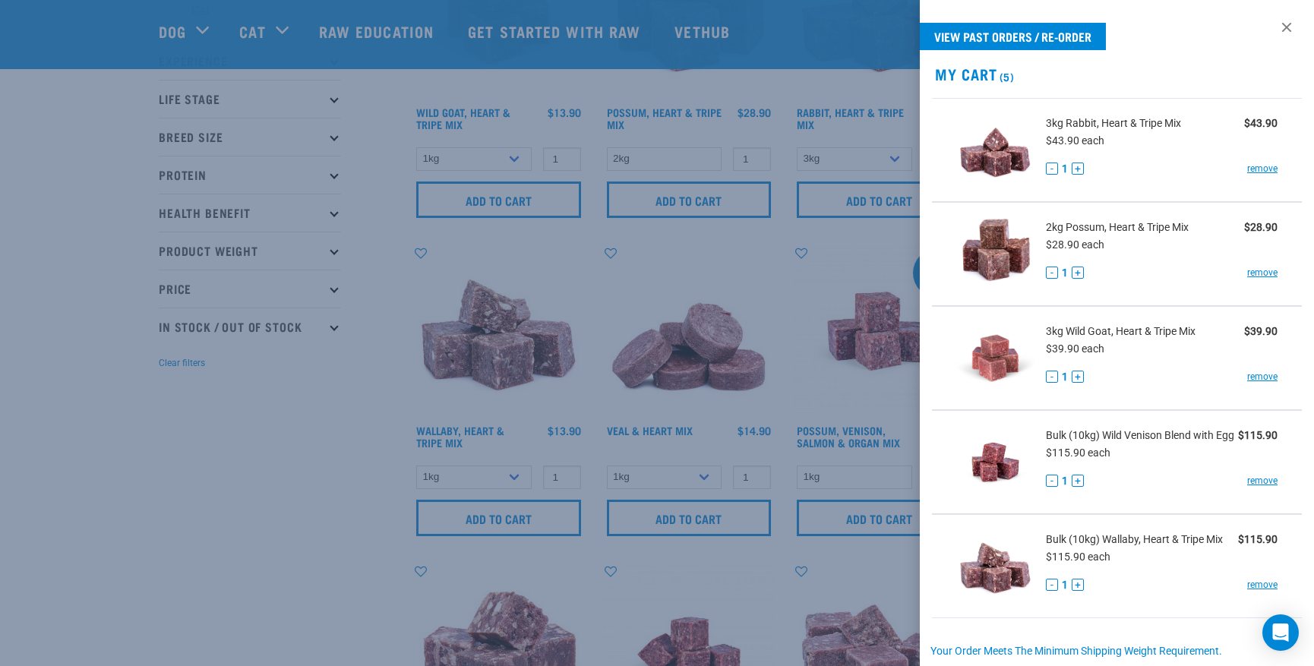
scroll to position [183, 0]
click at [234, 482] on div at bounding box center [657, 333] width 1314 height 666
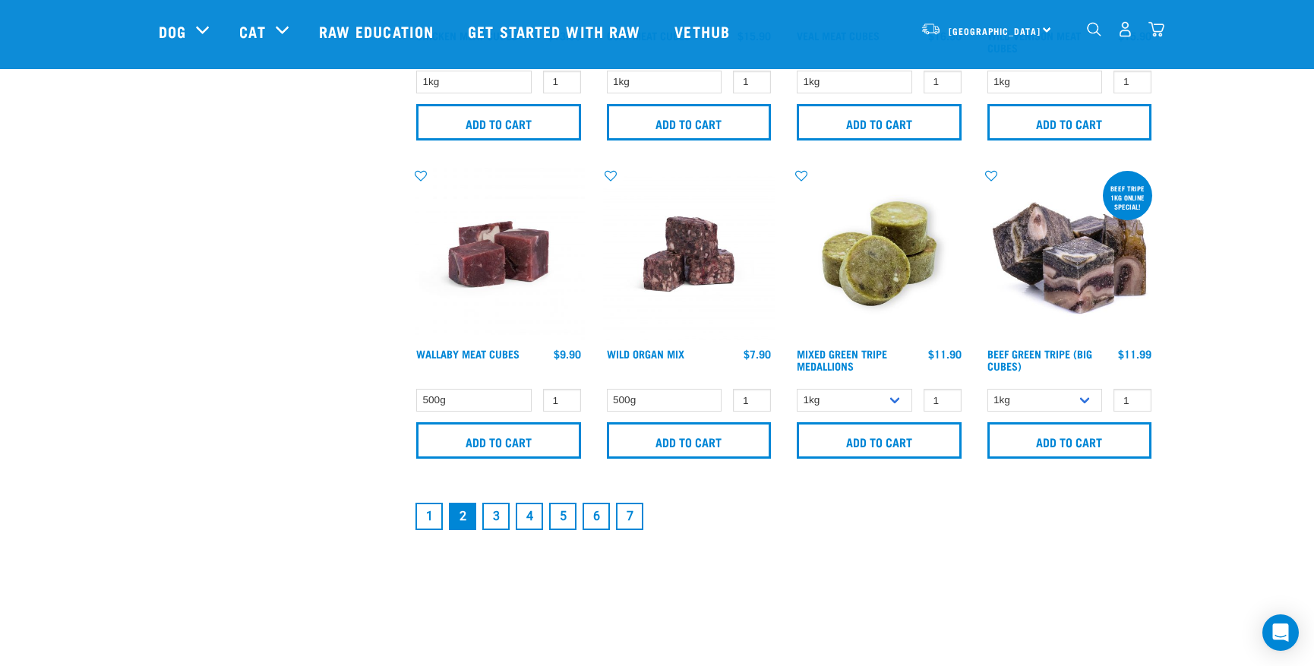
scroll to position [2170, 0]
click at [495, 510] on link "3" at bounding box center [495, 515] width 27 height 27
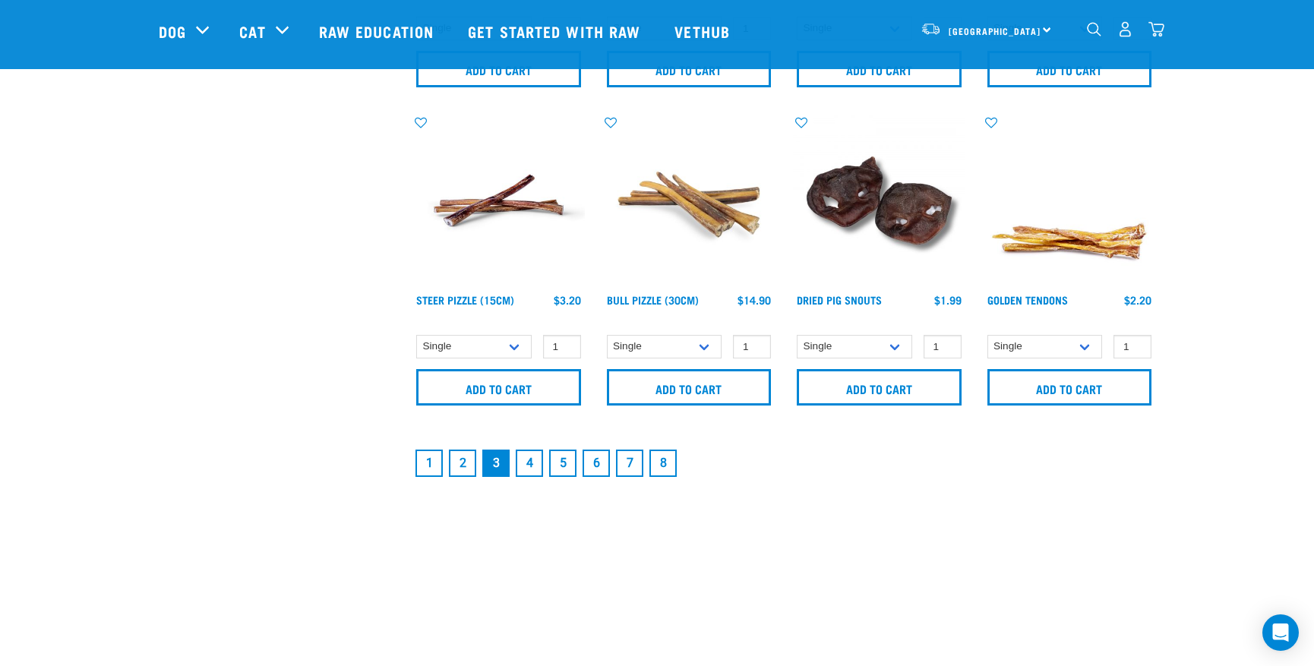
scroll to position [2229, 0]
click at [526, 459] on link "4" at bounding box center [529, 462] width 27 height 27
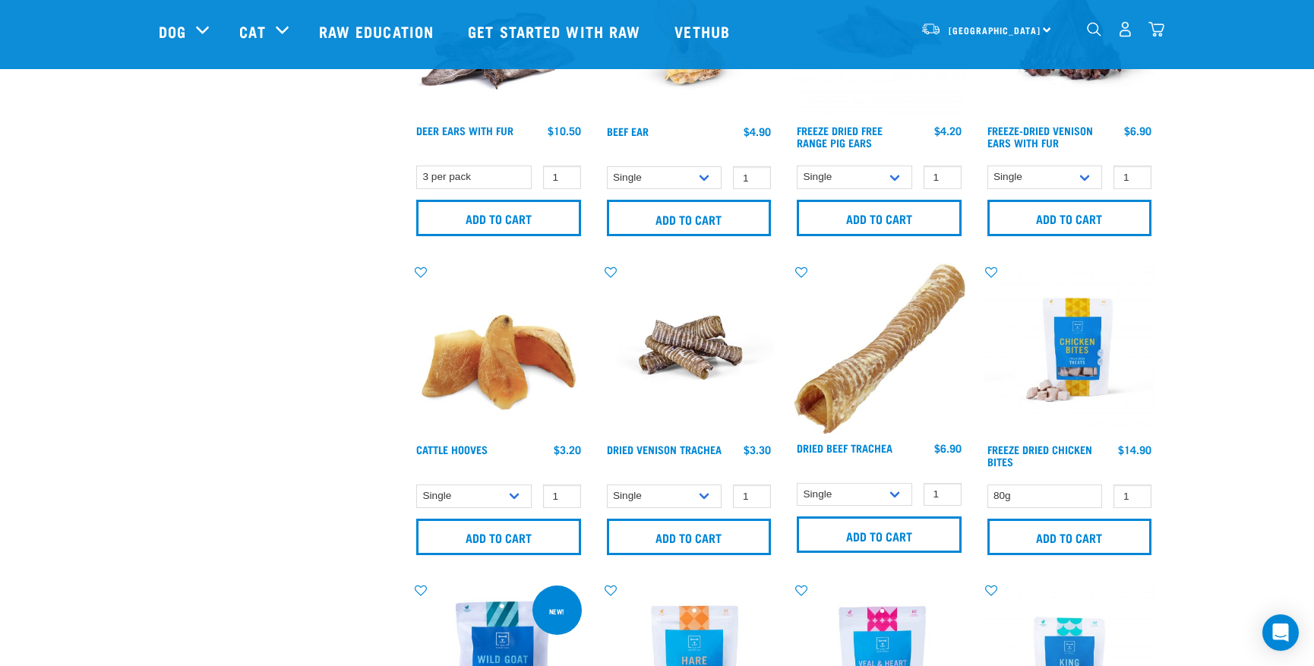
scroll to position [802, 0]
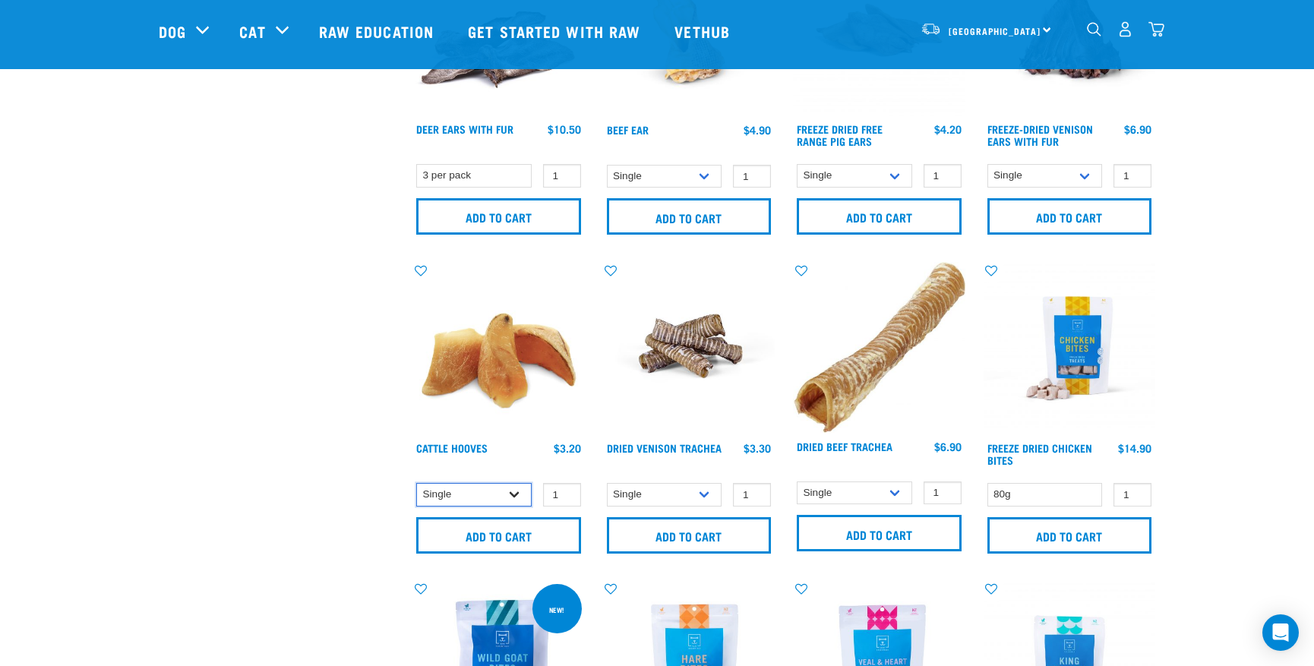
select select "311894"
click at [501, 534] on input "Add to cart" at bounding box center [498, 535] width 165 height 36
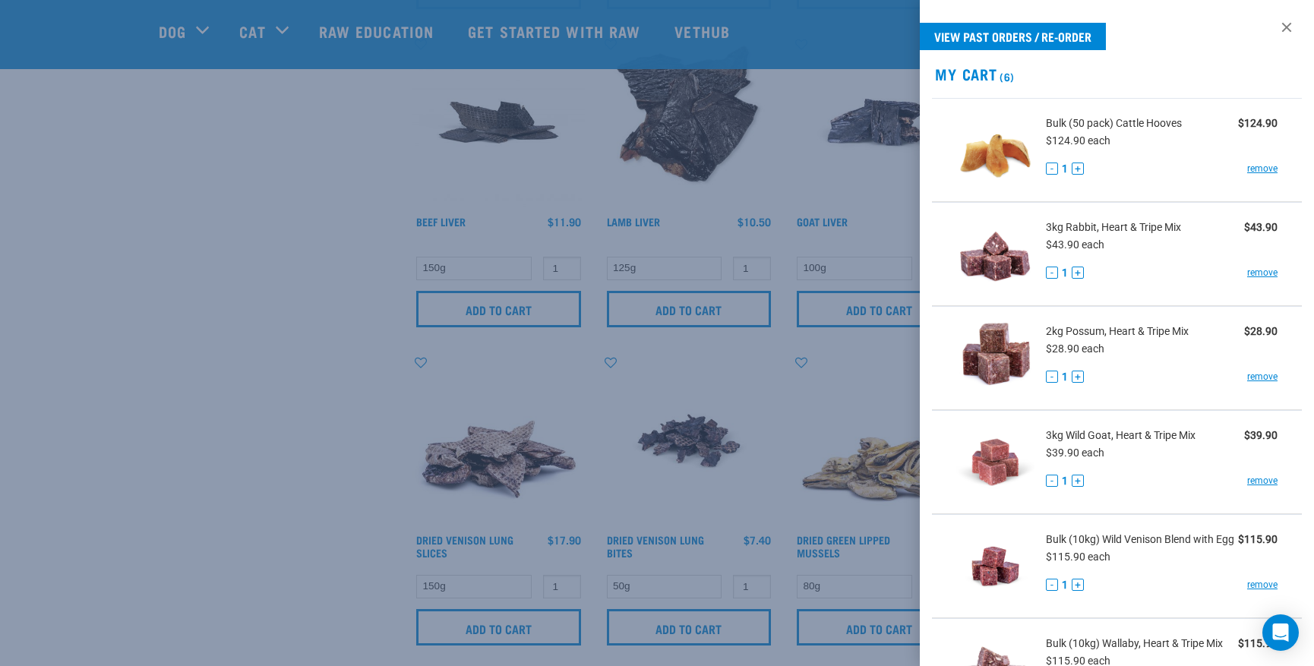
scroll to position [1988, 0]
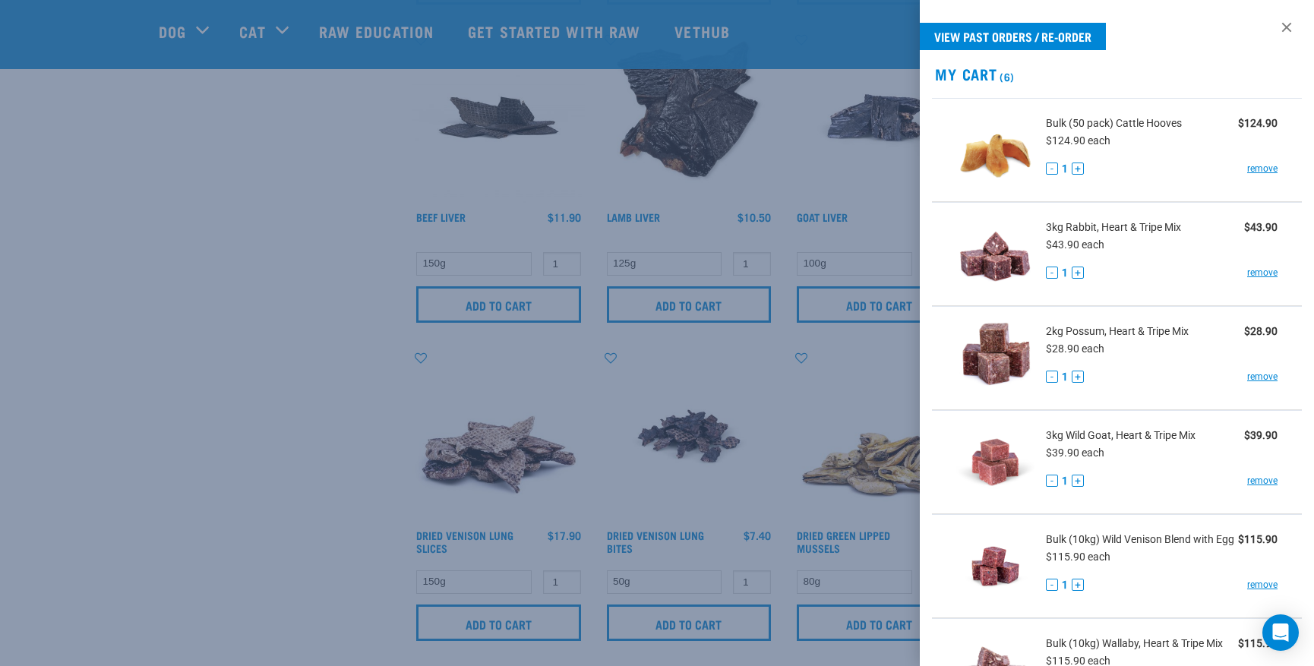
click at [248, 478] on div at bounding box center [657, 333] width 1314 height 666
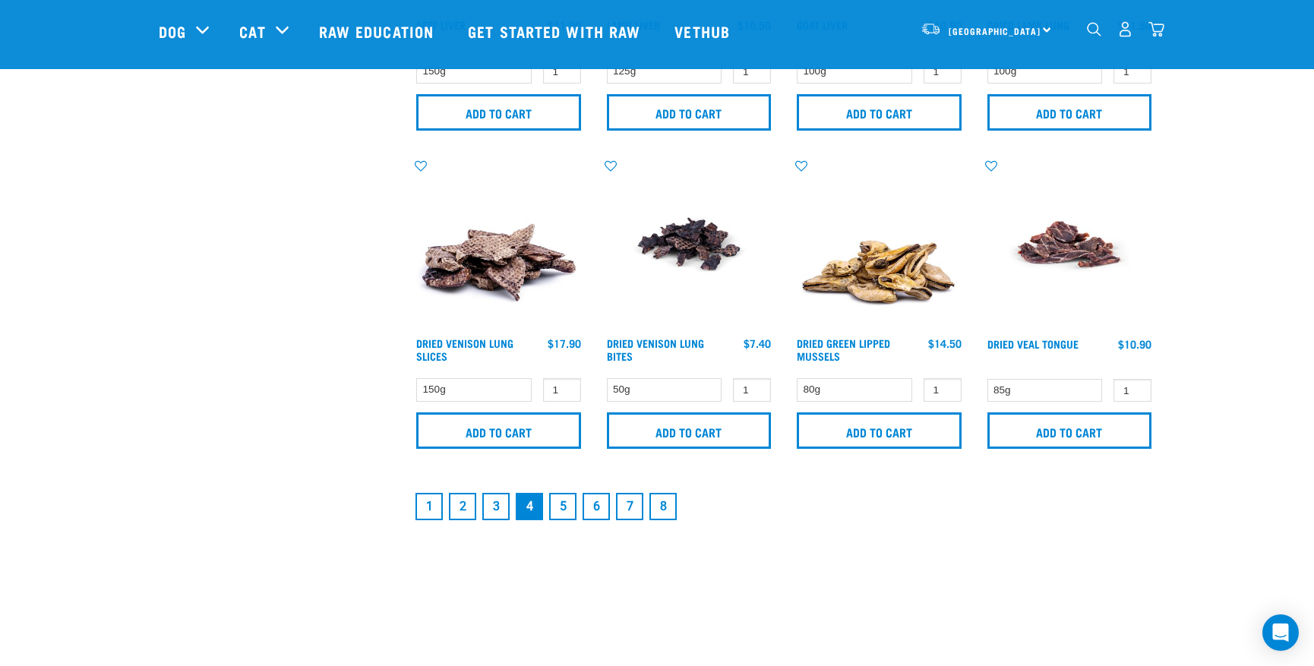
scroll to position [2181, 0]
click at [563, 503] on link "5" at bounding box center [562, 505] width 27 height 27
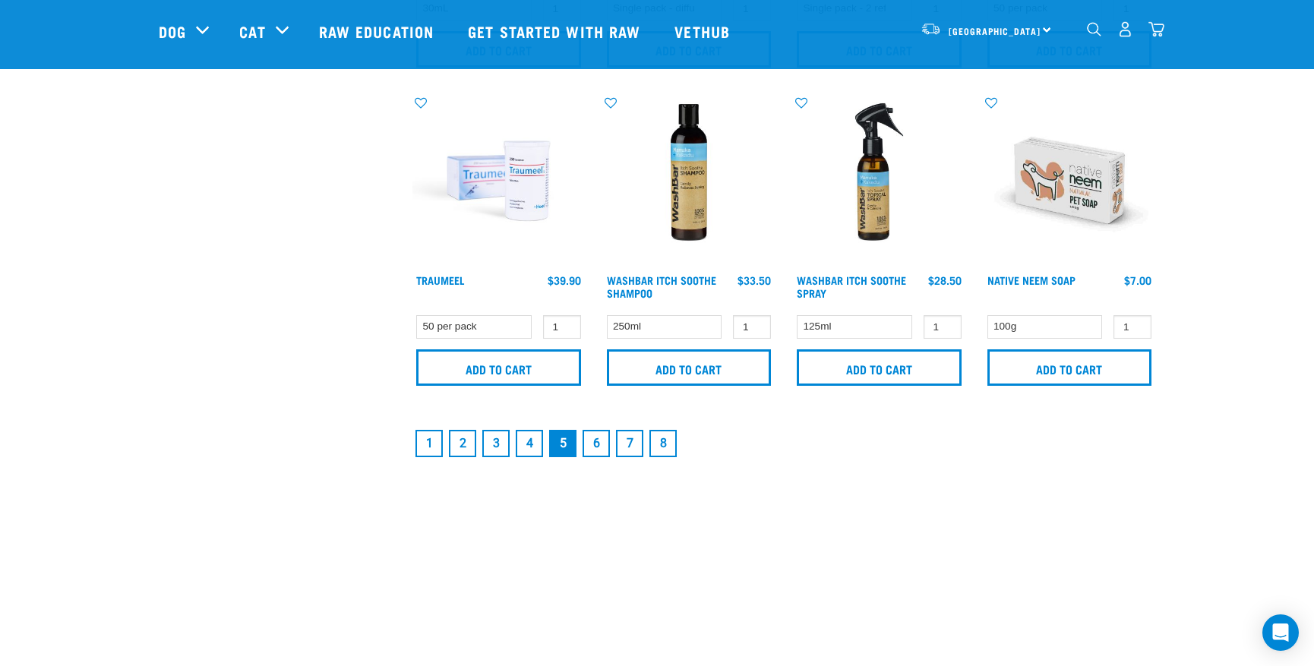
scroll to position [2280, 0]
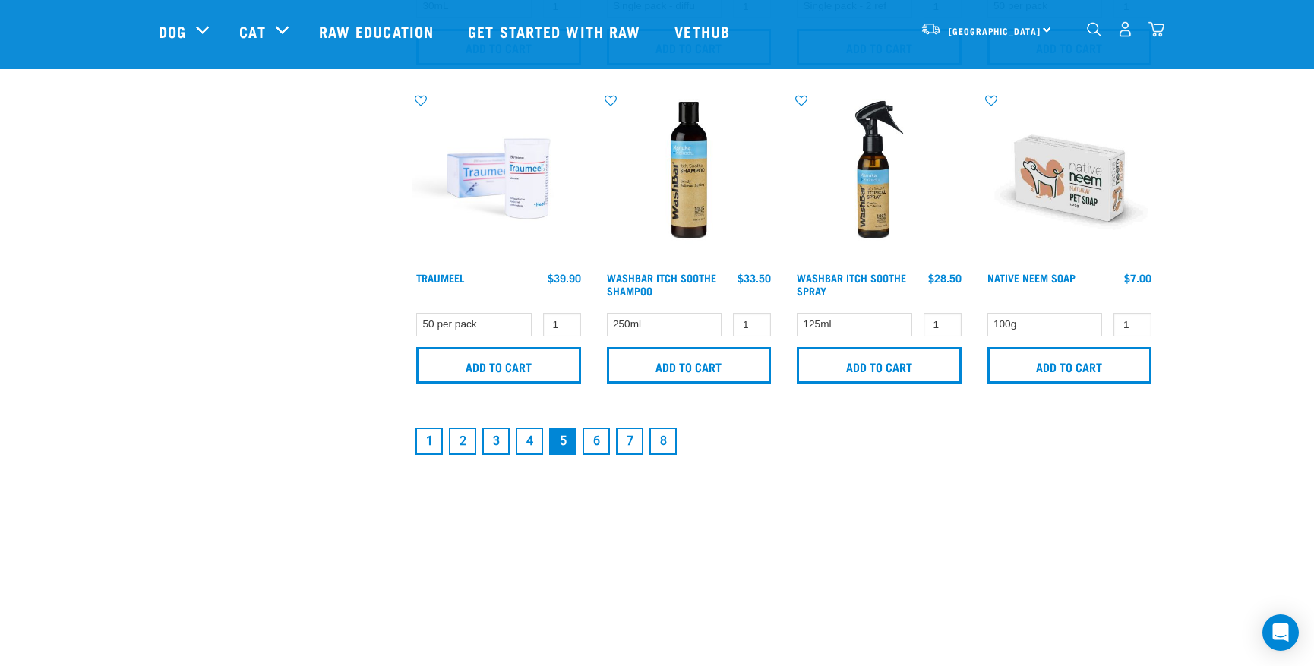
click at [595, 441] on link "6" at bounding box center [596, 441] width 27 height 27
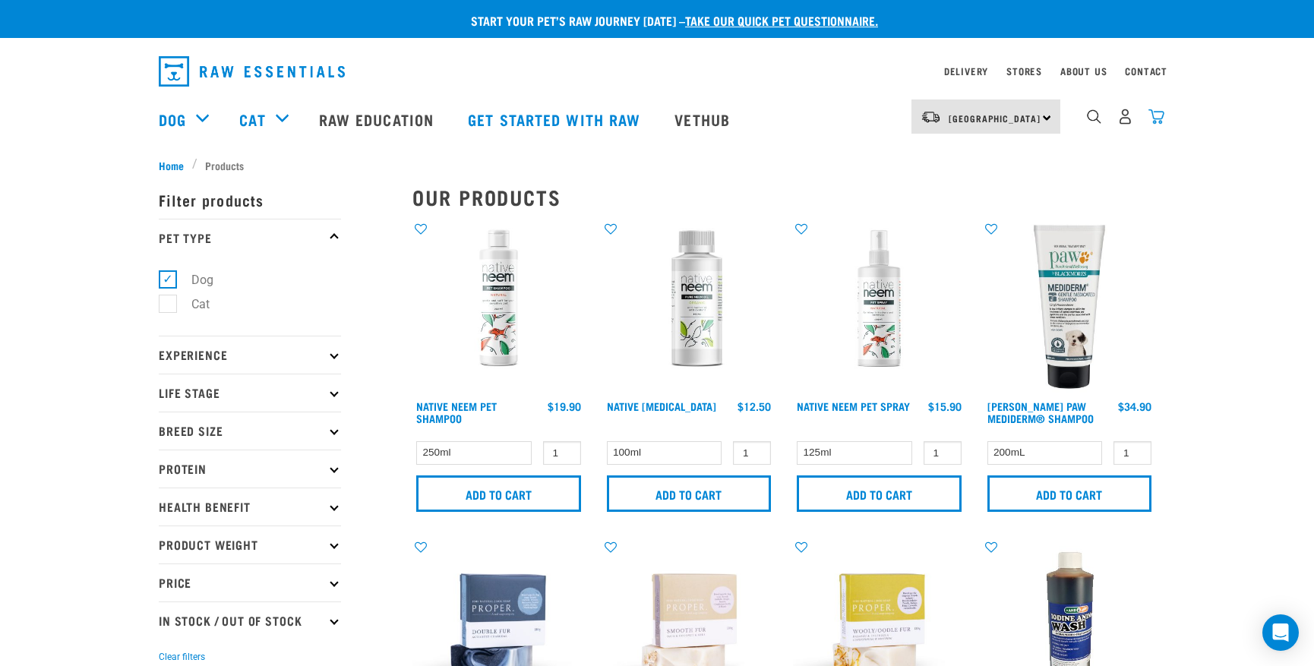
click at [1158, 116] on img "dropdown navigation" at bounding box center [1156, 117] width 16 height 16
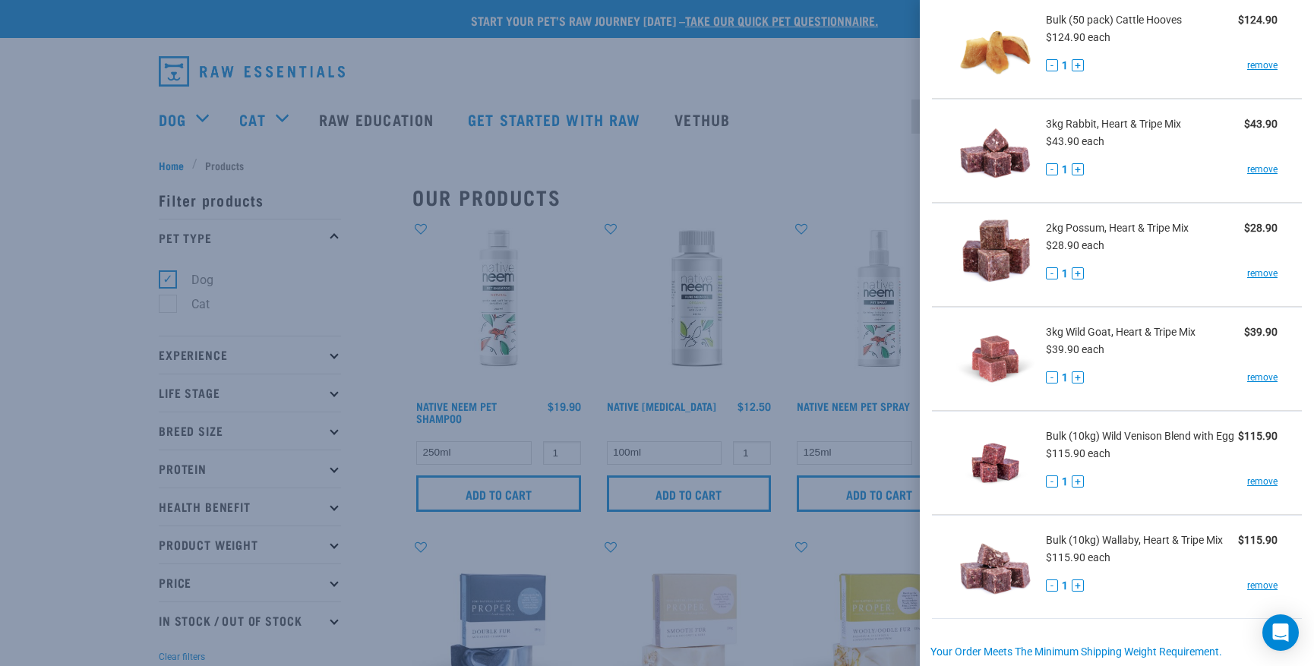
scroll to position [106, 0]
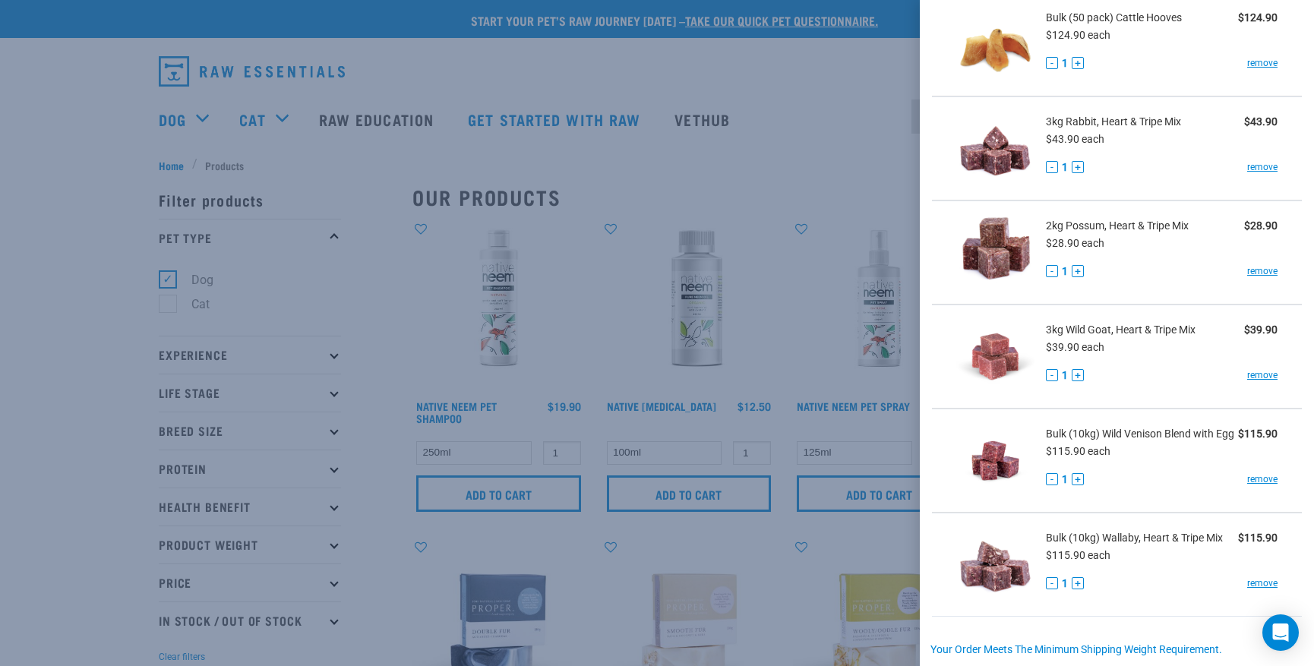
click at [1078, 269] on button "+" at bounding box center [1078, 271] width 12 height 12
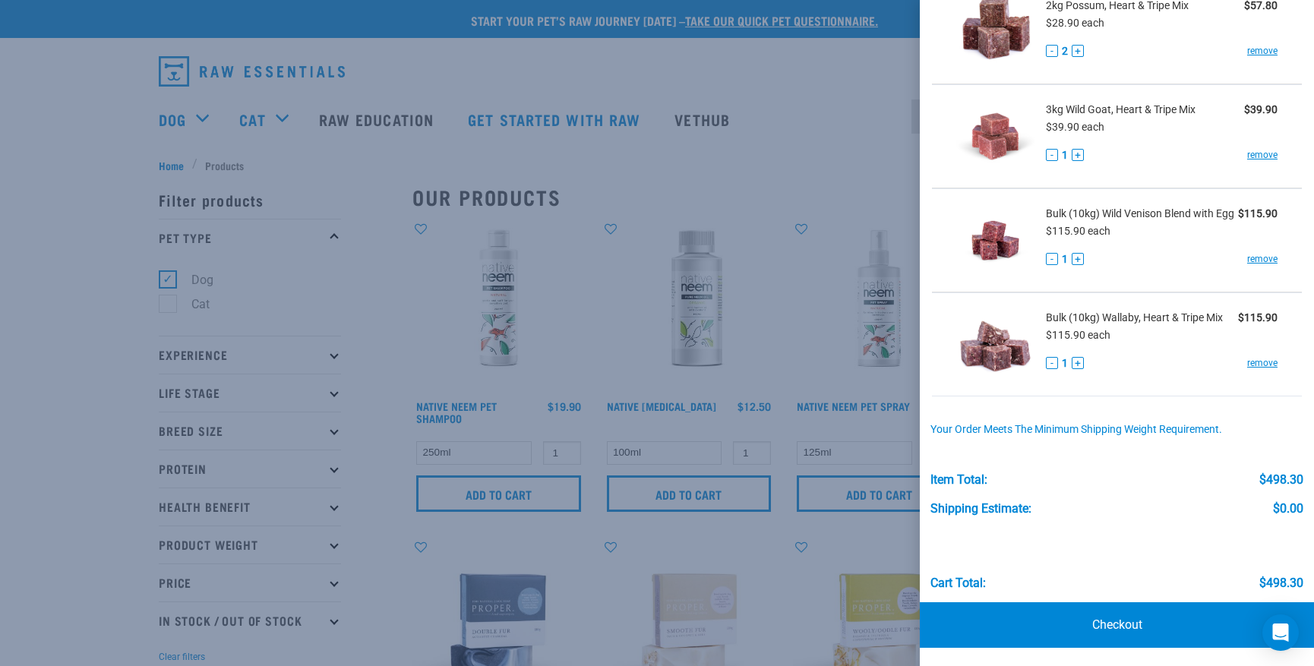
scroll to position [325, 0]
click at [1115, 621] on link "Checkout" at bounding box center [1117, 626] width 394 height 46
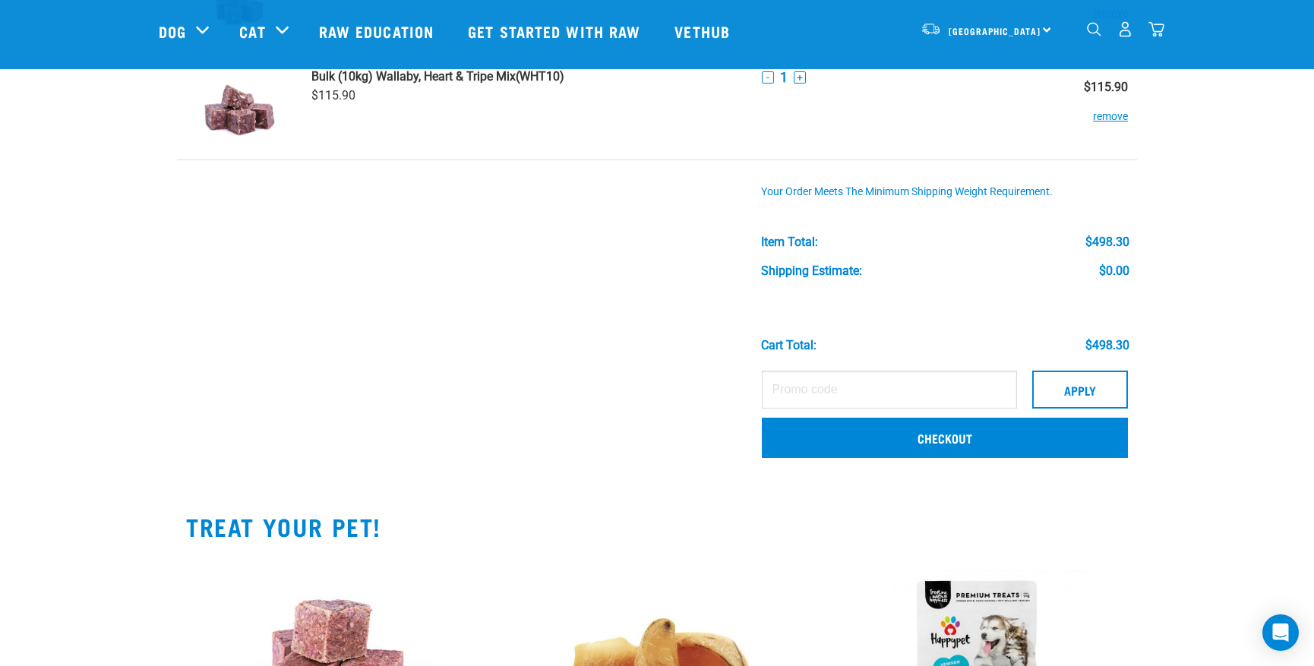
scroll to position [590, 0]
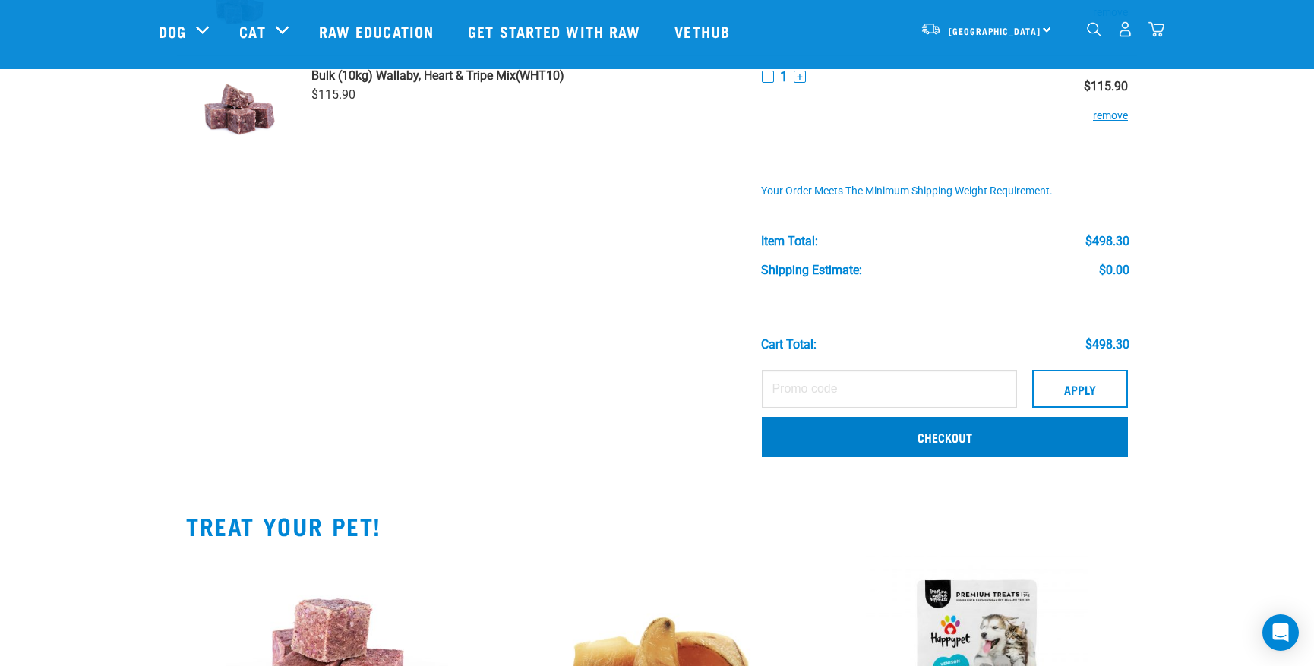
click at [798, 431] on link "Checkout" at bounding box center [945, 436] width 366 height 39
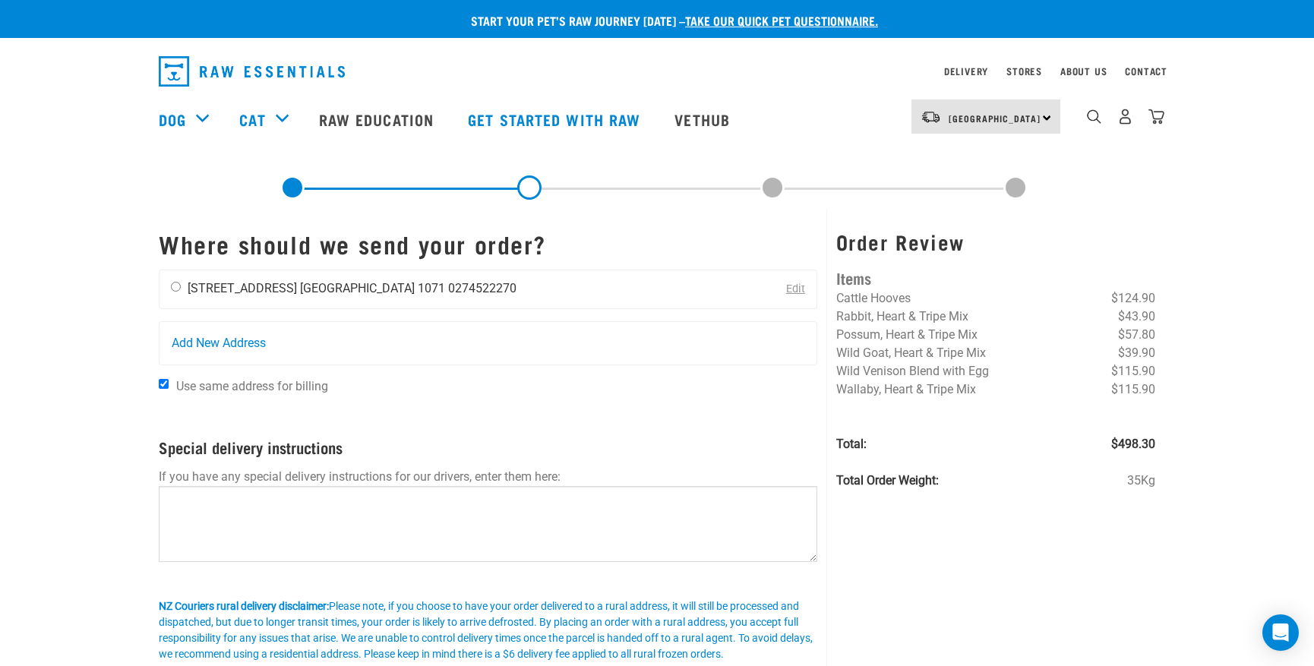
click at [174, 289] on input "radio" at bounding box center [176, 287] width 10 height 10
radio input "true"
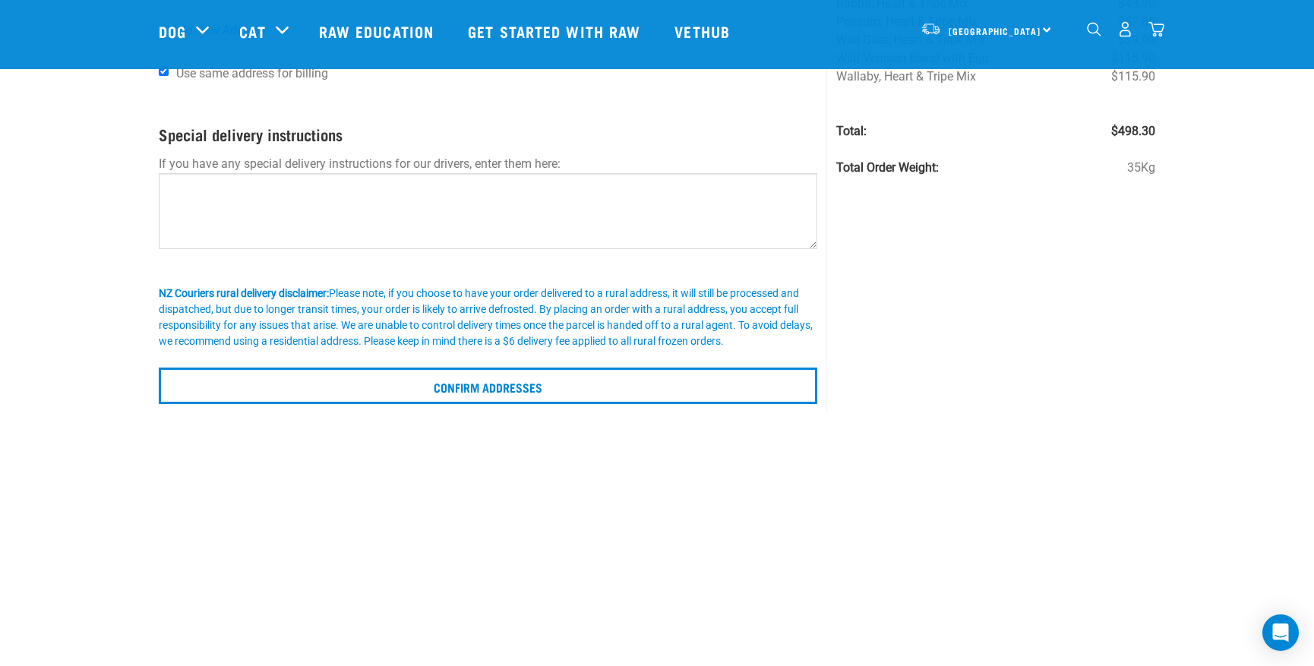
scroll to position [202, 0]
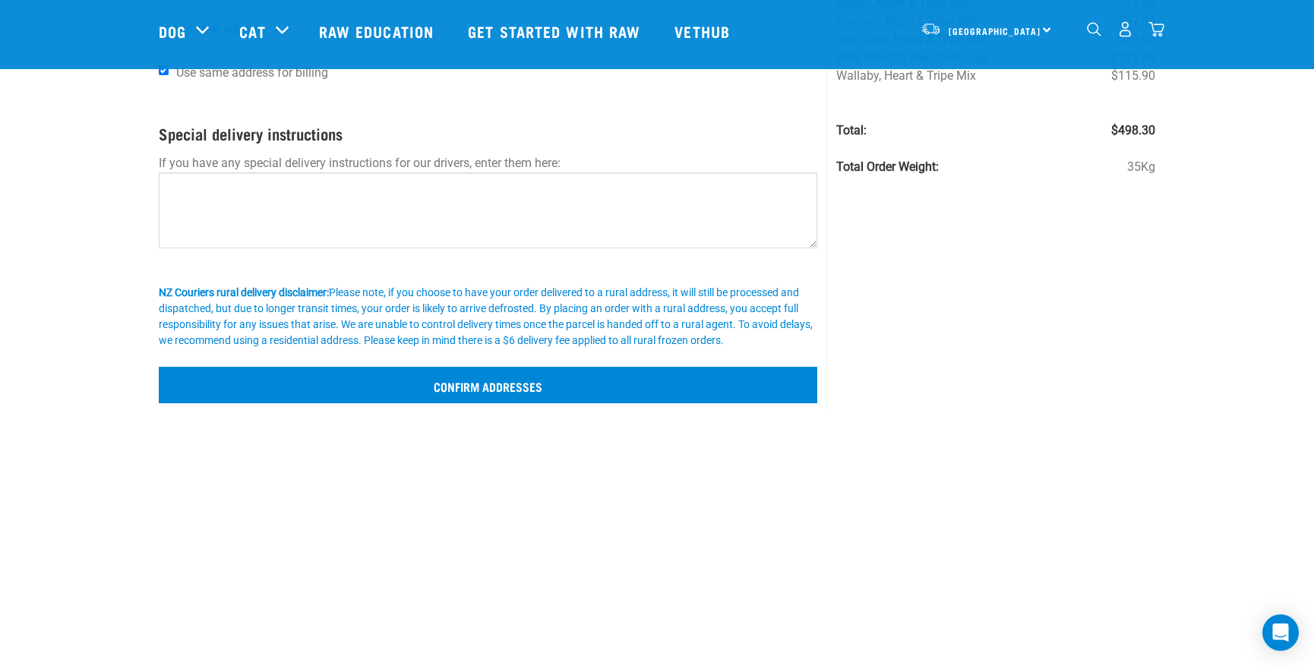
click at [453, 388] on input "Confirm addresses" at bounding box center [488, 385] width 659 height 36
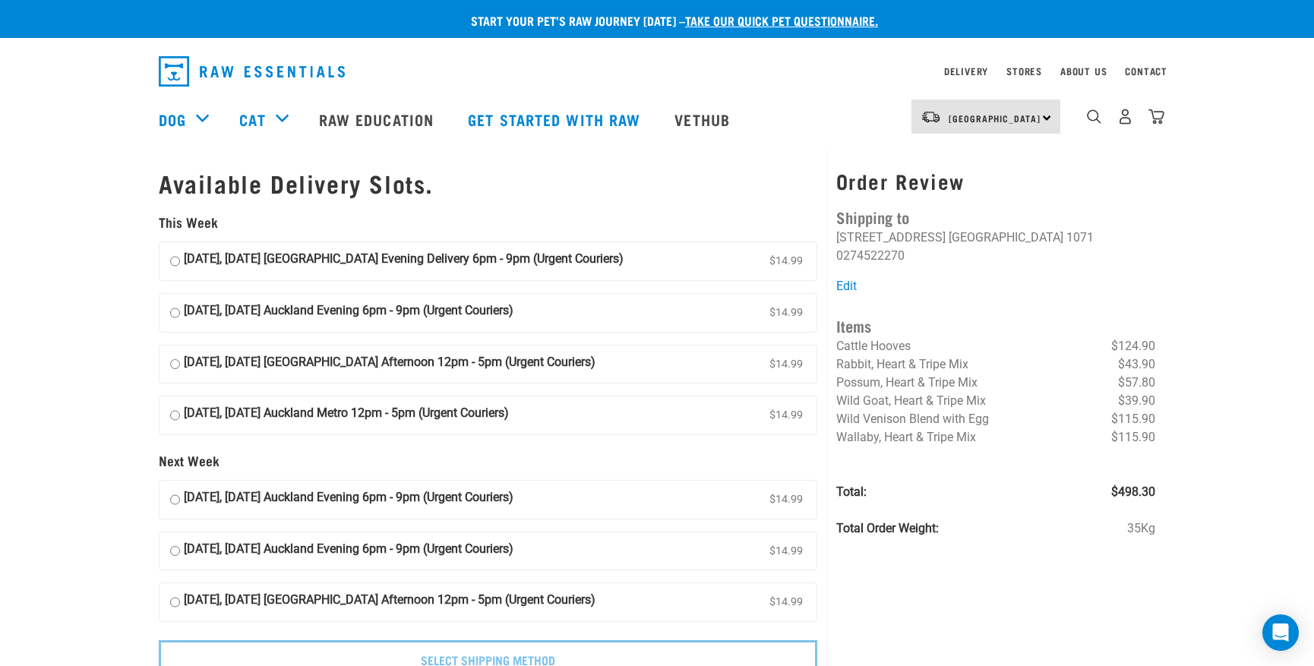
click at [173, 254] on input "[DATE], [DATE] Auckland Evening Delivery 6pm - 9pm (Urgent Couriers) $14.99" at bounding box center [175, 261] width 10 height 23
radio input "true"
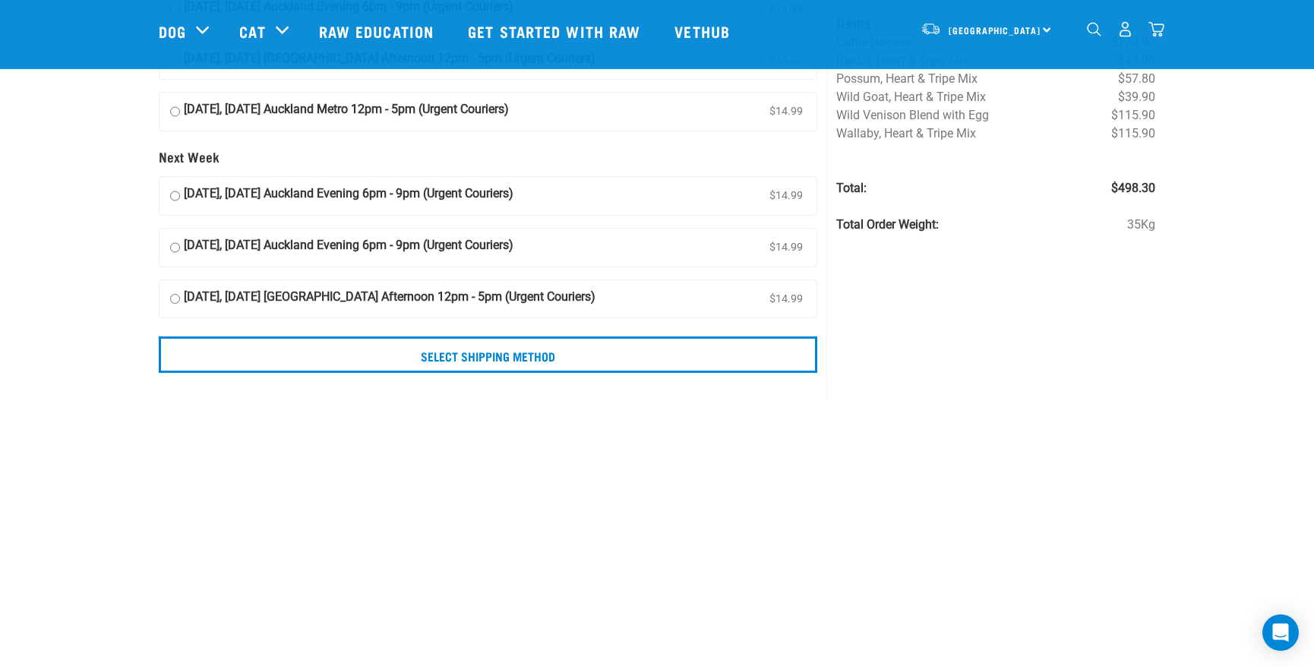
scroll to position [197, 0]
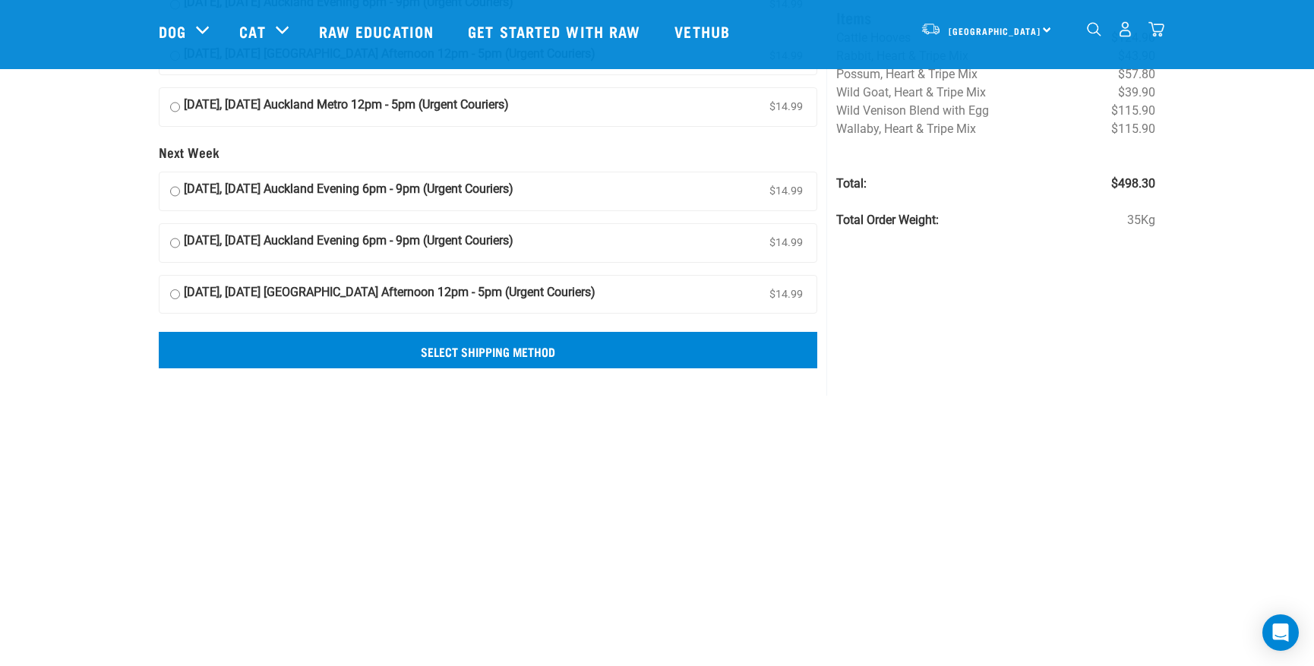
click at [497, 346] on input "Select Shipping Method" at bounding box center [488, 350] width 659 height 36
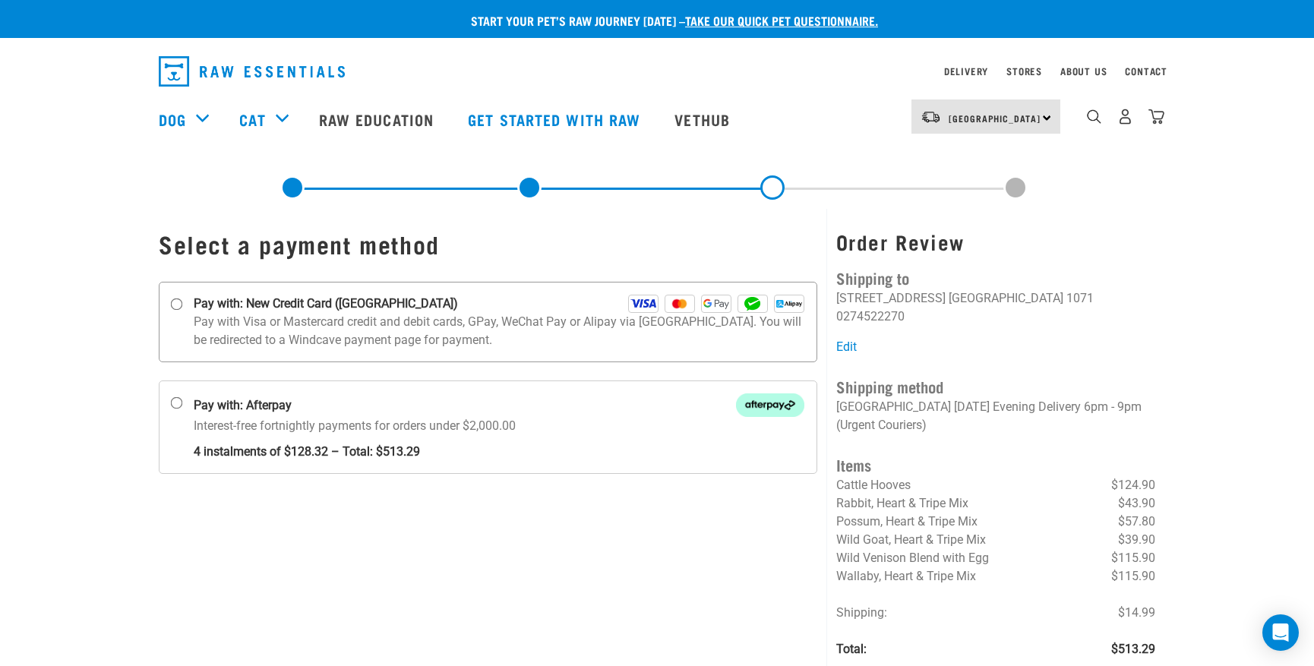
click at [174, 304] on input "Pay with: New Credit Card ([GEOGRAPHIC_DATA])" at bounding box center [177, 304] width 12 height 12
radio input "true"
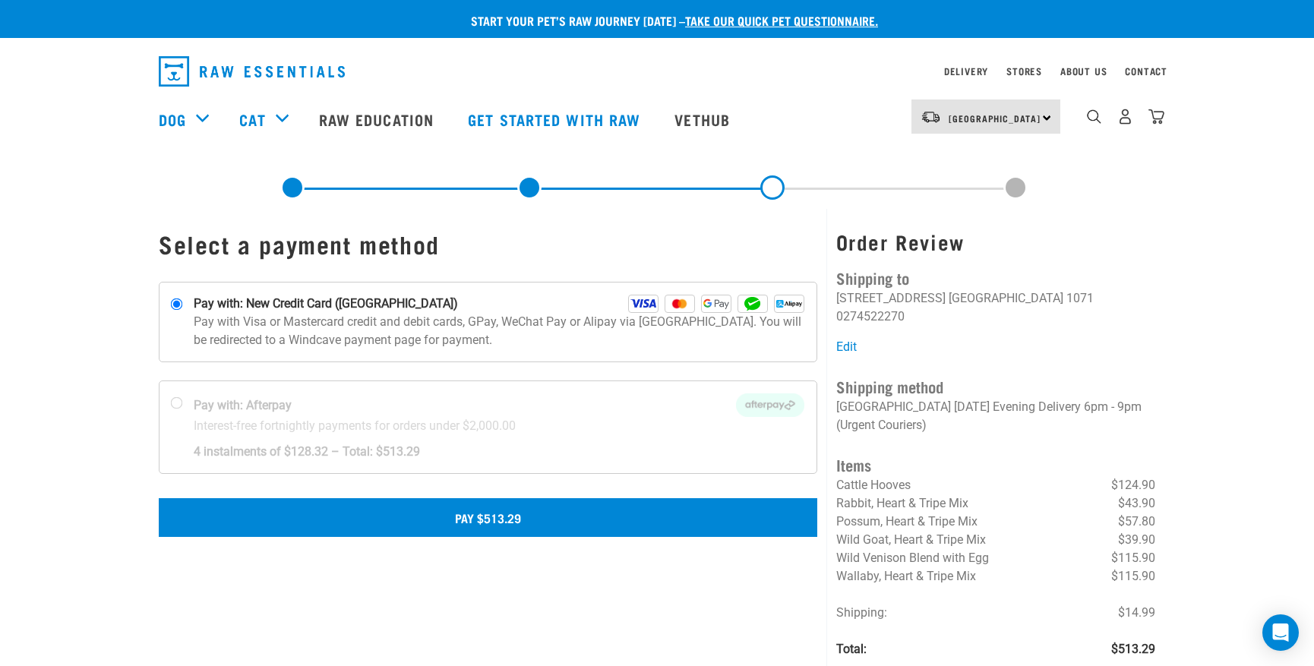
click at [491, 518] on button "Pay $513.29" at bounding box center [488, 517] width 659 height 38
